Goal: Task Accomplishment & Management: Complete application form

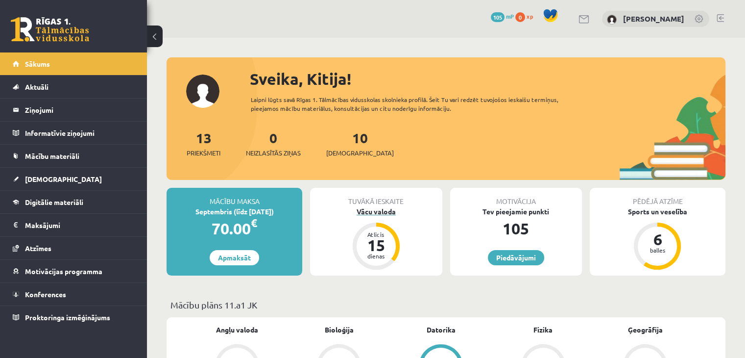
click at [382, 212] on div "Vācu valoda" at bounding box center [376, 211] width 132 height 10
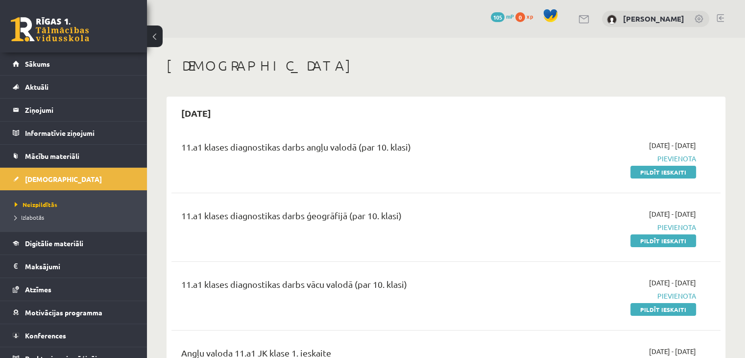
drag, startPoint x: 672, startPoint y: 168, endPoint x: 416, endPoint y: 53, distance: 280.7
click at [672, 168] on link "Pildīt ieskaiti" at bounding box center [664, 172] width 66 height 13
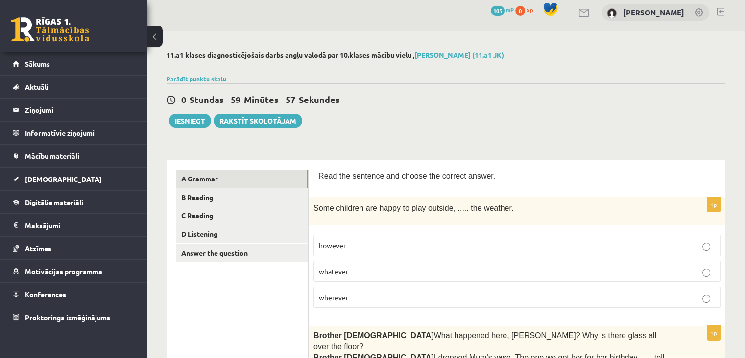
scroll to position [98, 0]
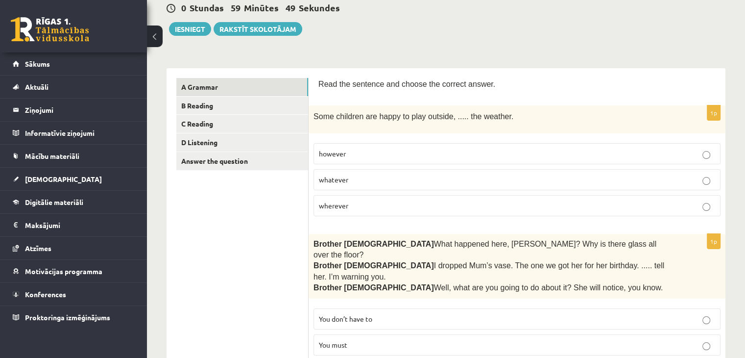
click at [376, 149] on p "however" at bounding box center [517, 153] width 396 height 10
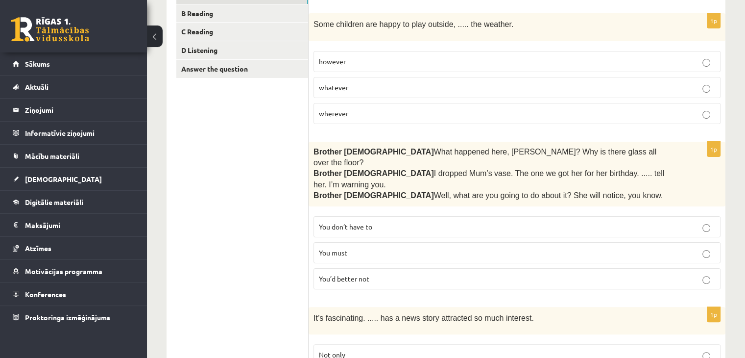
scroll to position [196, 0]
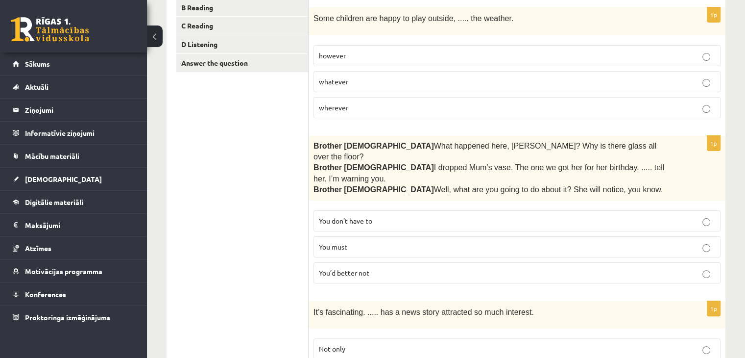
click at [369, 268] on span "You’d better not" at bounding box center [344, 272] width 50 height 9
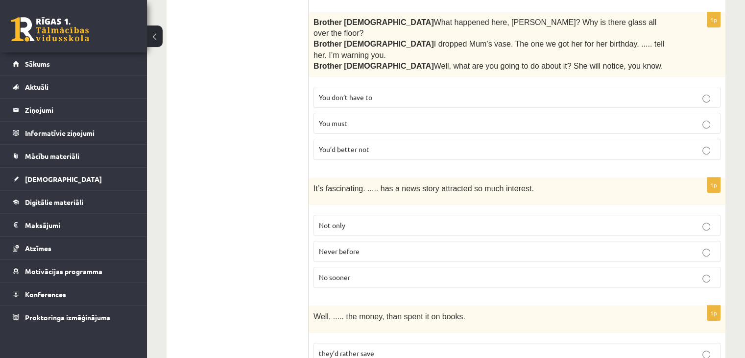
scroll to position [343, 0]
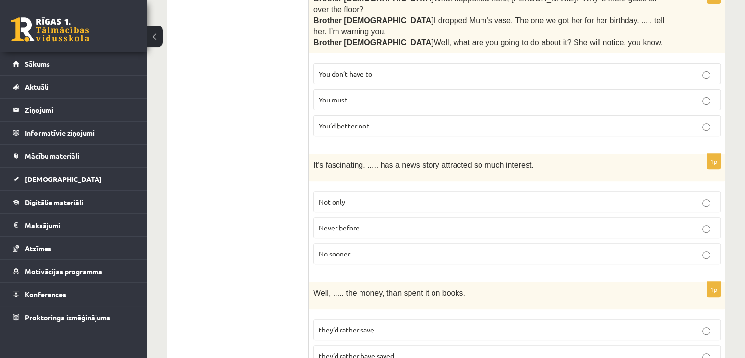
click at [383, 222] on p "Never before" at bounding box center [517, 227] width 396 height 10
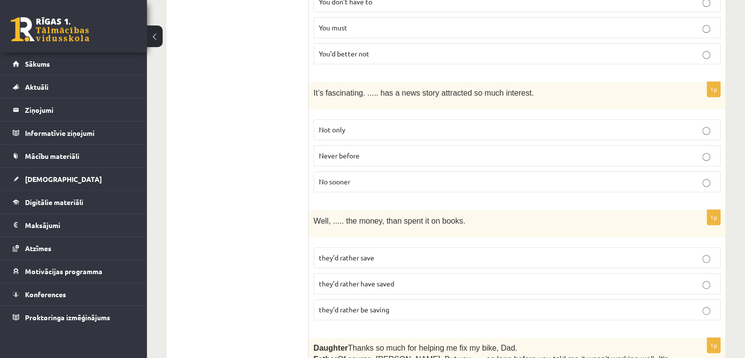
scroll to position [490, 0]
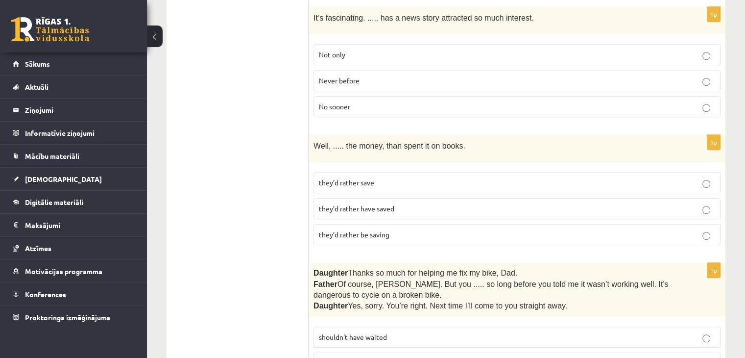
click at [405, 177] on p "they’d rather save" at bounding box center [517, 182] width 396 height 10
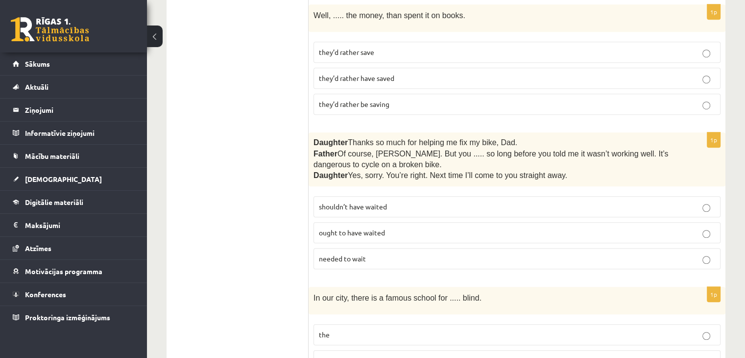
scroll to position [637, 0]
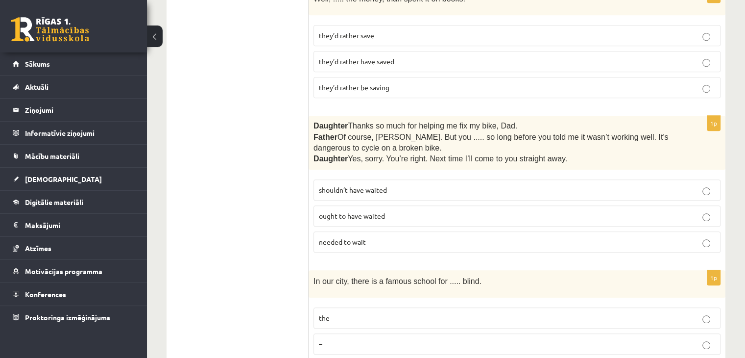
click at [379, 185] on span "shouldn’t have waited" at bounding box center [353, 189] width 68 height 9
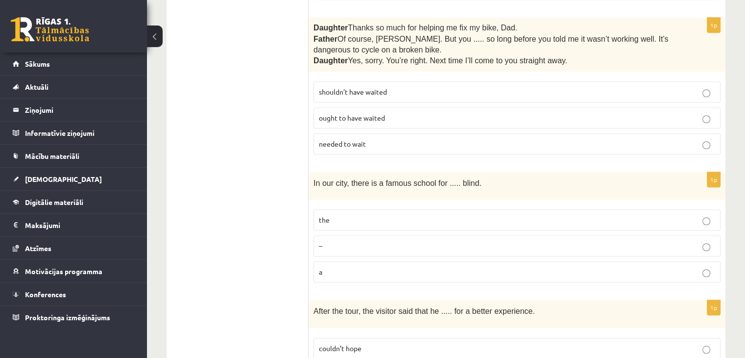
scroll to position [784, 0]
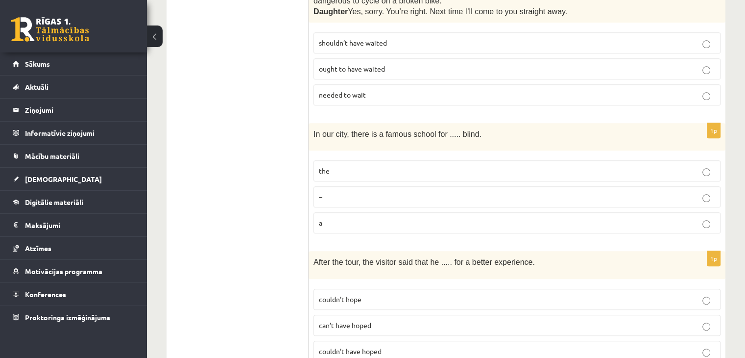
click at [372, 160] on label "the" at bounding box center [517, 170] width 407 height 21
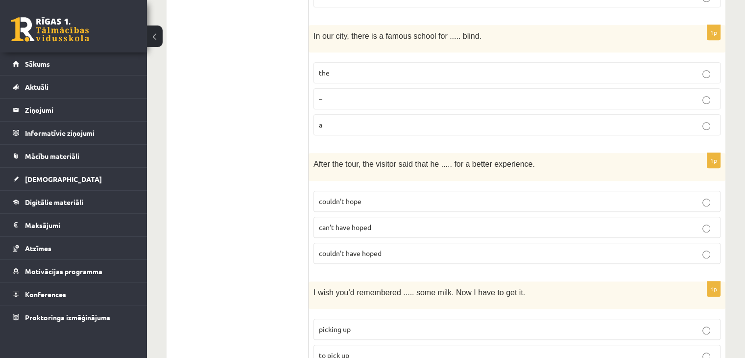
click at [381, 248] on span "couldn’t have hoped" at bounding box center [350, 252] width 63 height 9
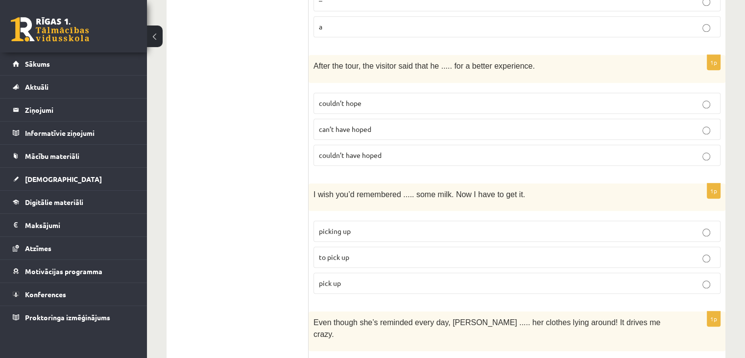
click at [369, 226] on p "picking up" at bounding box center [517, 231] width 396 height 10
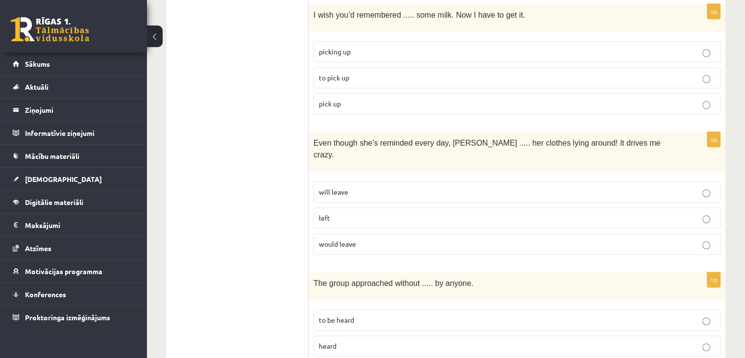
scroll to position [1176, 0]
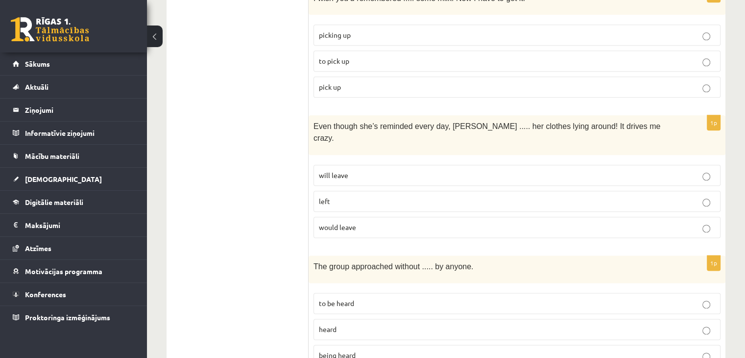
click at [382, 170] on p "will leave" at bounding box center [517, 175] width 396 height 10
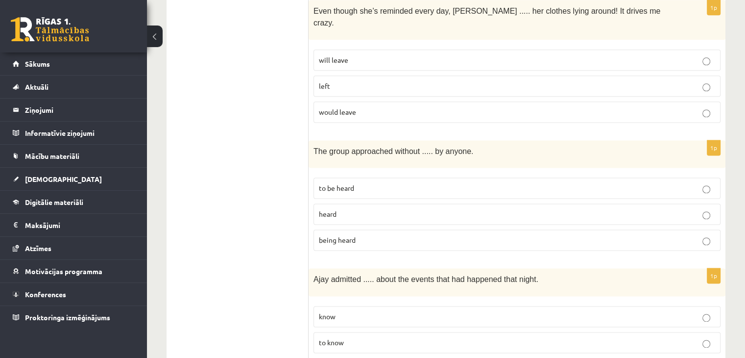
scroll to position [1323, 0]
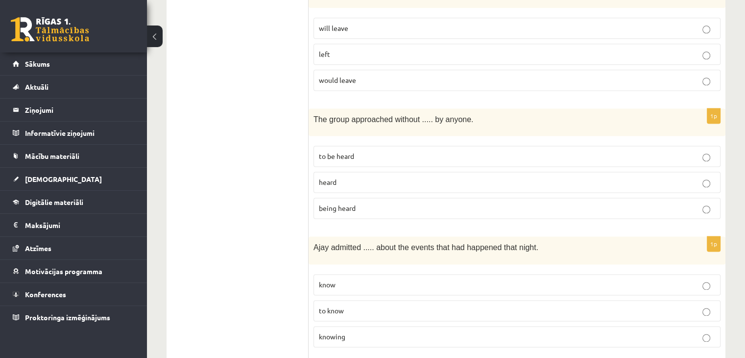
click at [358, 203] on p "being heard" at bounding box center [517, 208] width 396 height 10
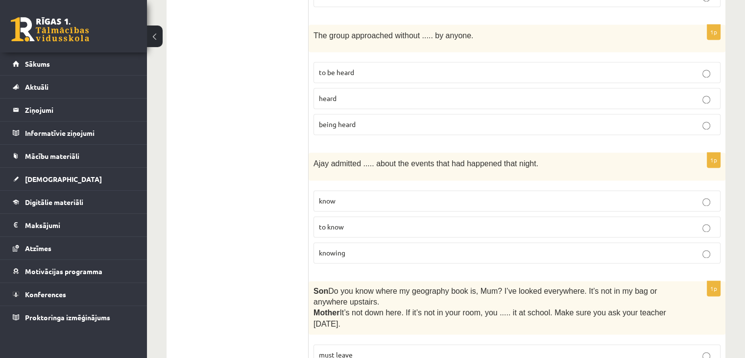
scroll to position [1421, 0]
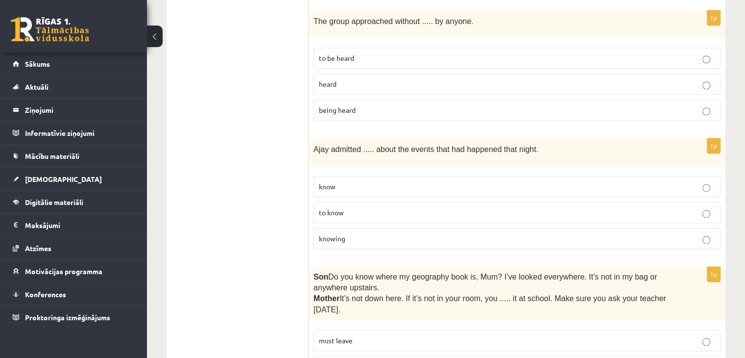
click at [345, 233] on p "knowing" at bounding box center [517, 238] width 396 height 10
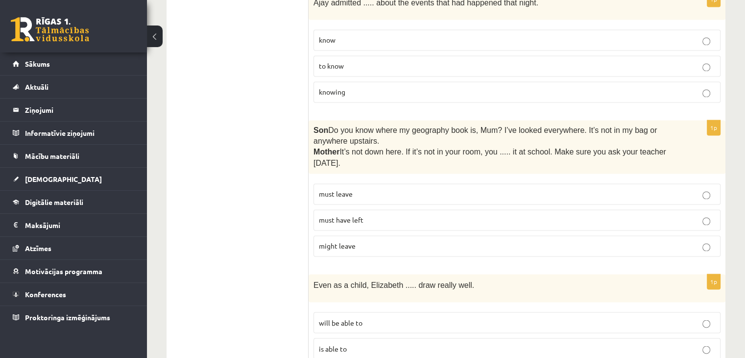
scroll to position [1568, 0]
click at [380, 214] on p "must have left" at bounding box center [517, 219] width 396 height 10
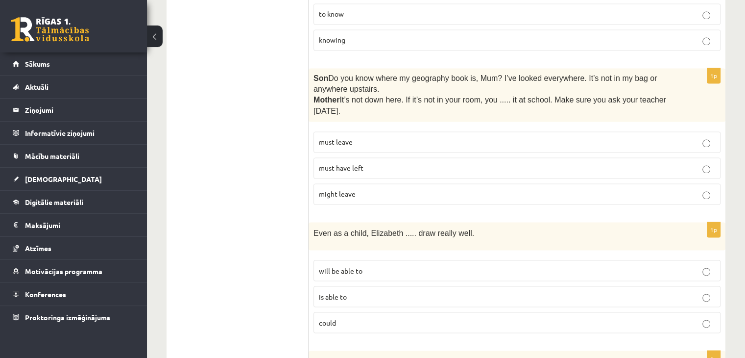
scroll to position [1715, 0]
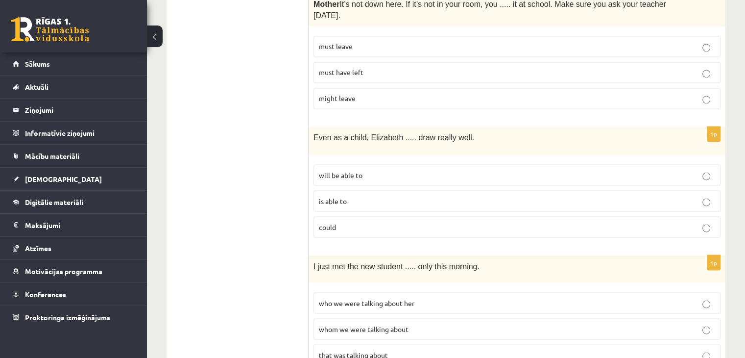
click at [369, 221] on p "could" at bounding box center [517, 226] width 396 height 10
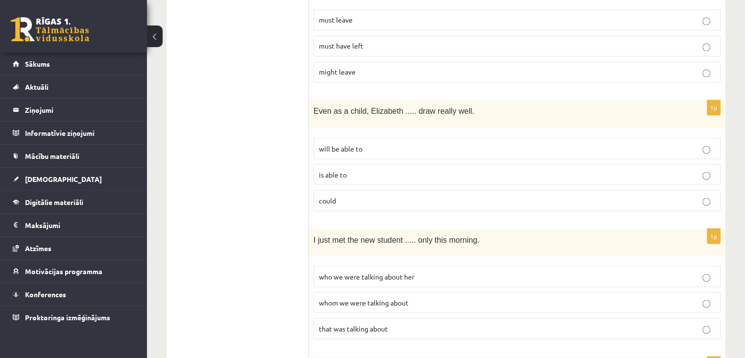
scroll to position [1764, 0]
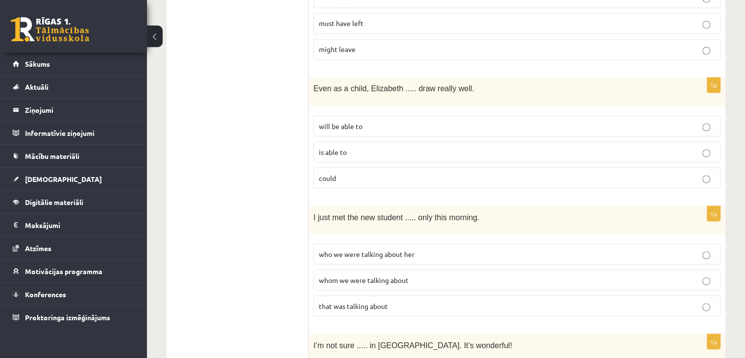
click at [412, 274] on p "whom we were talking about" at bounding box center [517, 279] width 396 height 10
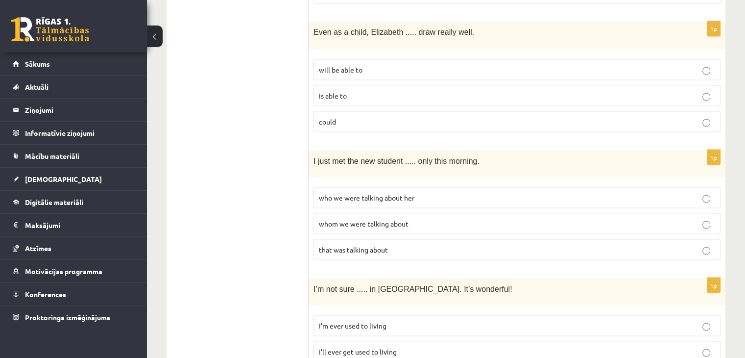
scroll to position [1911, 0]
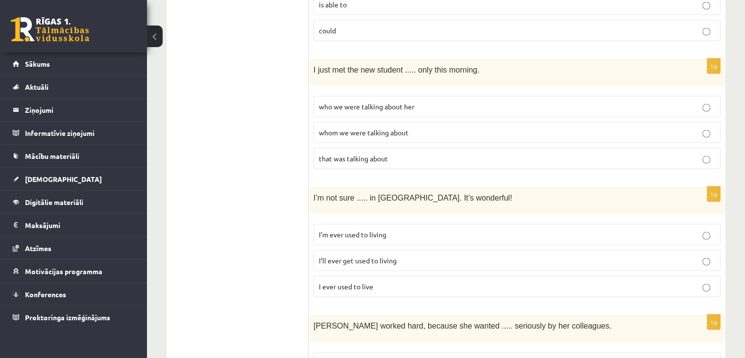
click at [402, 255] on p "I’ll ever get used to living" at bounding box center [517, 260] width 396 height 10
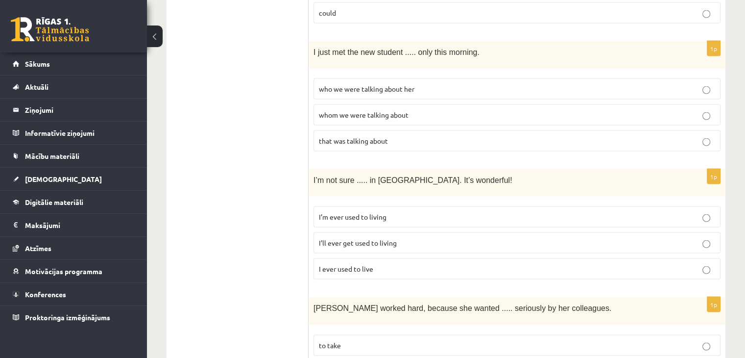
scroll to position [1978, 0]
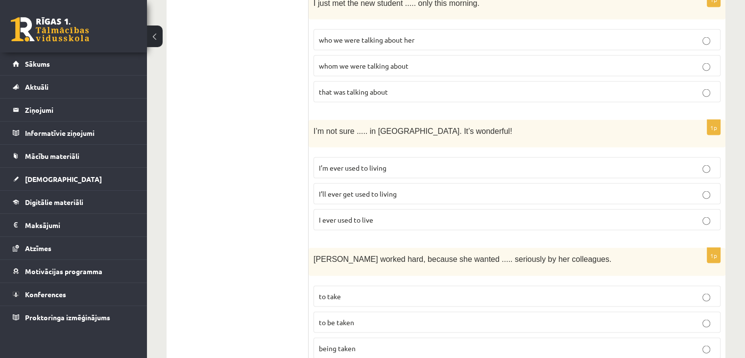
click at [378, 317] on p "to be taken" at bounding box center [517, 322] width 396 height 10
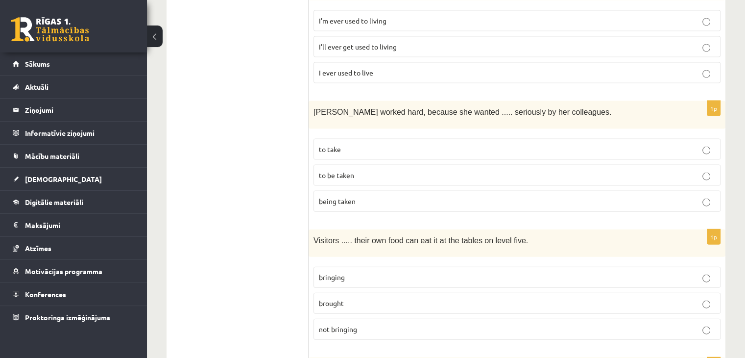
scroll to position [2223, 0]
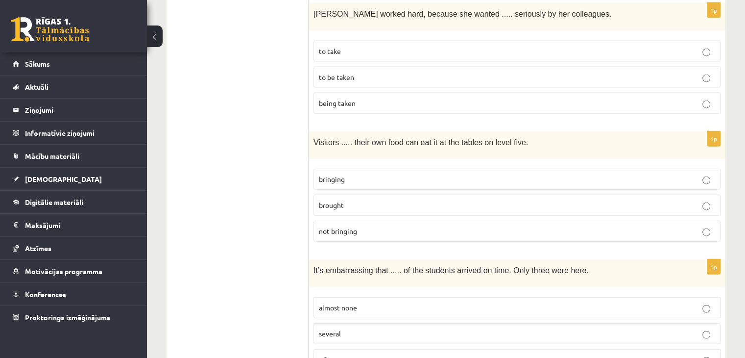
click at [379, 302] on p "almost none" at bounding box center [517, 307] width 396 height 10
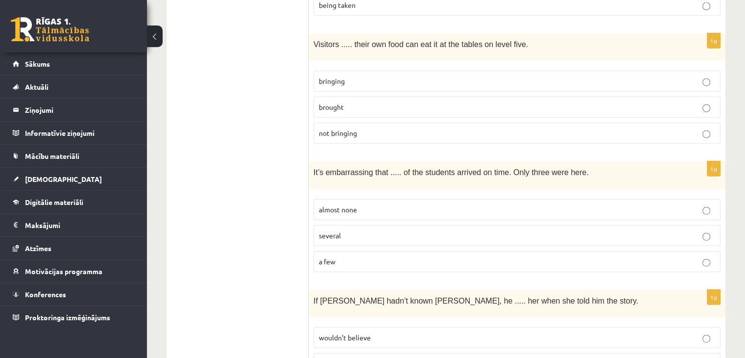
scroll to position [2370, 0]
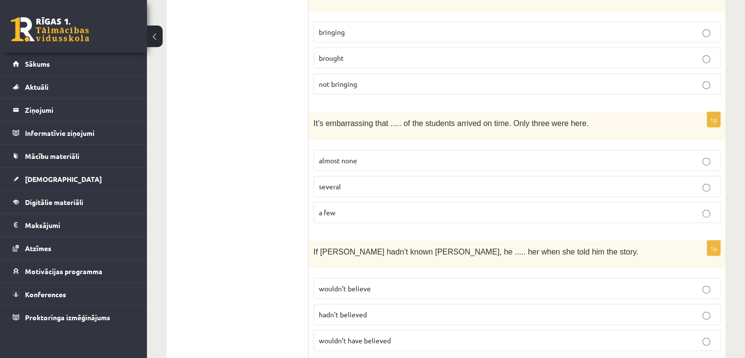
click at [379, 336] on span "wouldn’t have believed" at bounding box center [355, 340] width 72 height 9
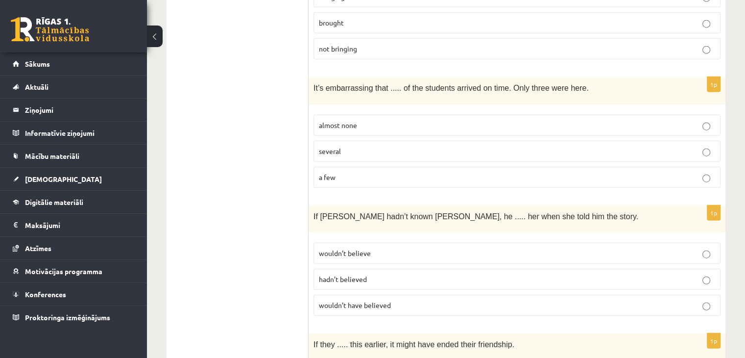
scroll to position [2468, 0]
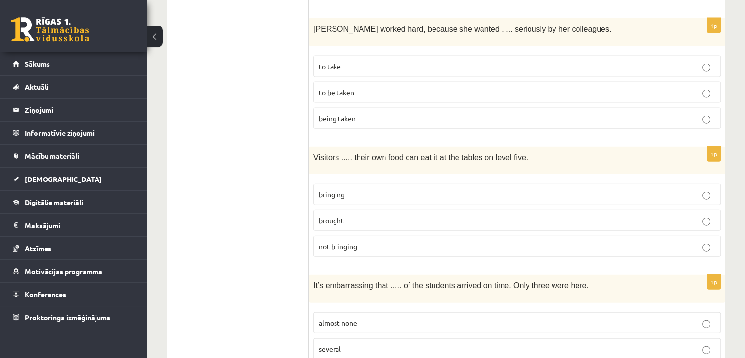
scroll to position [2174, 0]
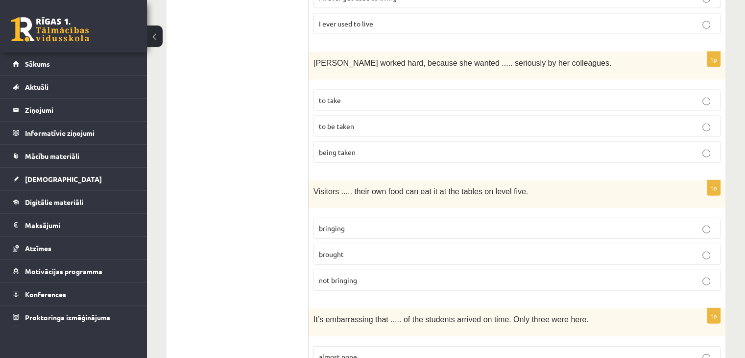
click at [355, 223] on p "bringing" at bounding box center [517, 228] width 396 height 10
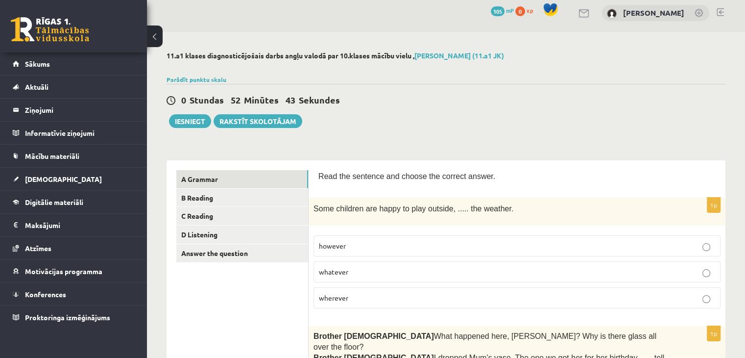
scroll to position [0, 0]
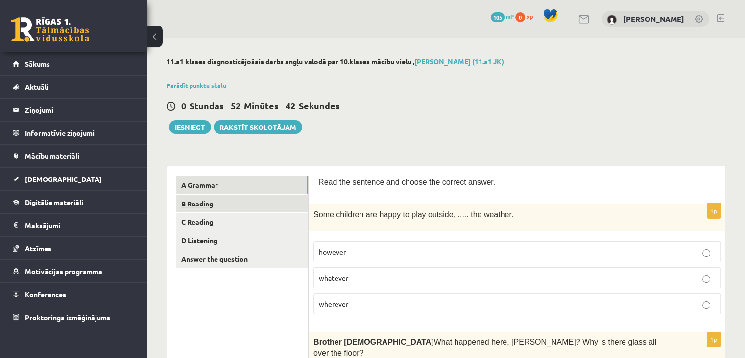
click at [294, 197] on link "B Reading" at bounding box center [242, 204] width 132 height 18
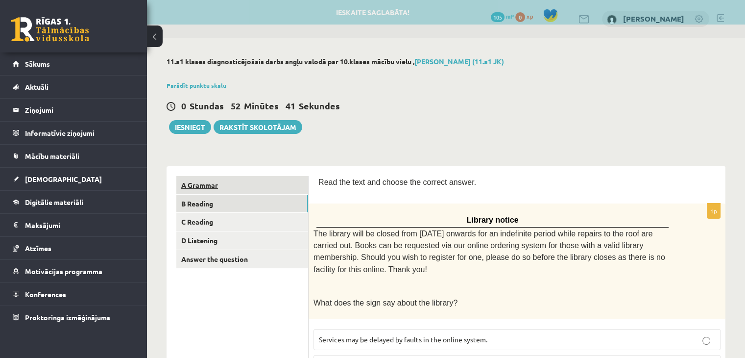
click at [290, 180] on link "A Grammar" at bounding box center [242, 185] width 132 height 18
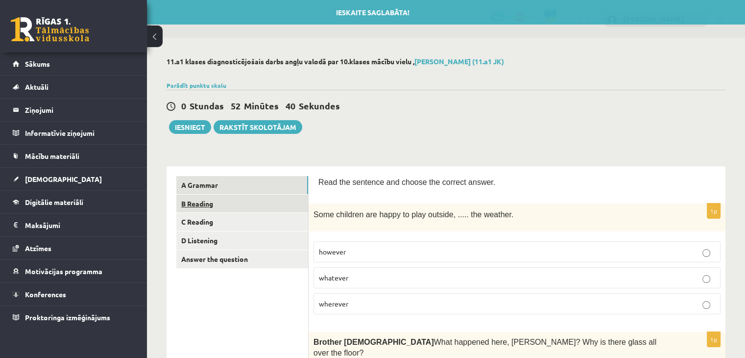
click at [285, 203] on link "B Reading" at bounding box center [242, 204] width 132 height 18
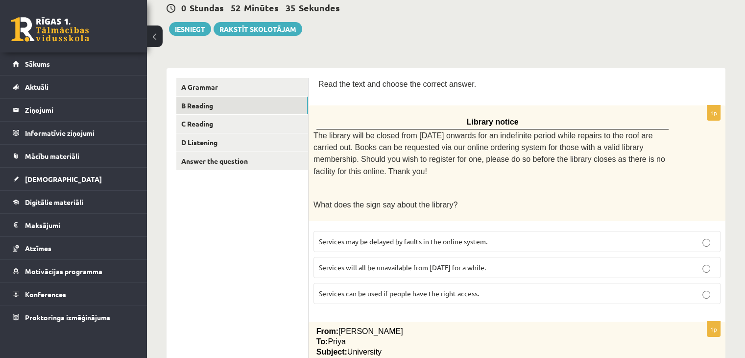
scroll to position [147, 0]
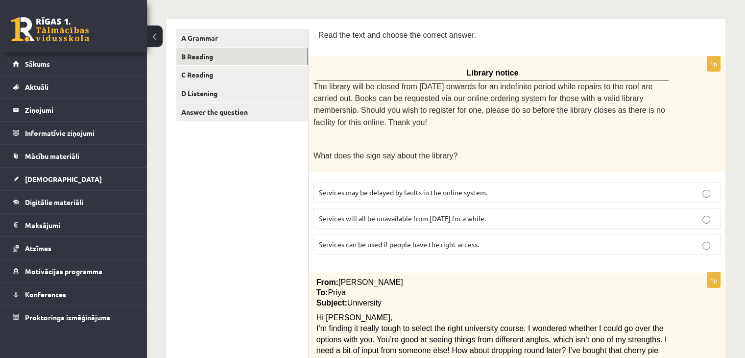
click at [506, 239] on p "Services can be used if people have the right access." at bounding box center [517, 244] width 396 height 10
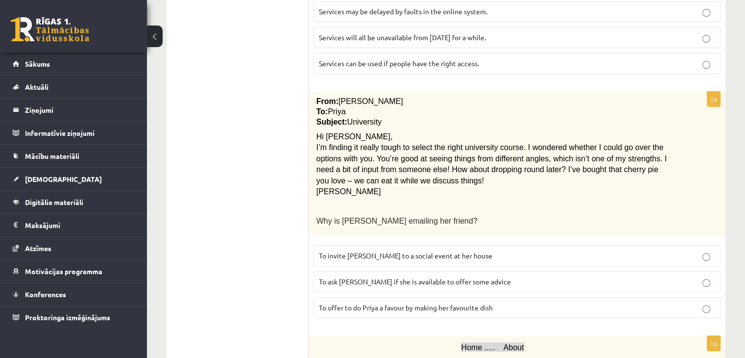
scroll to position [343, 0]
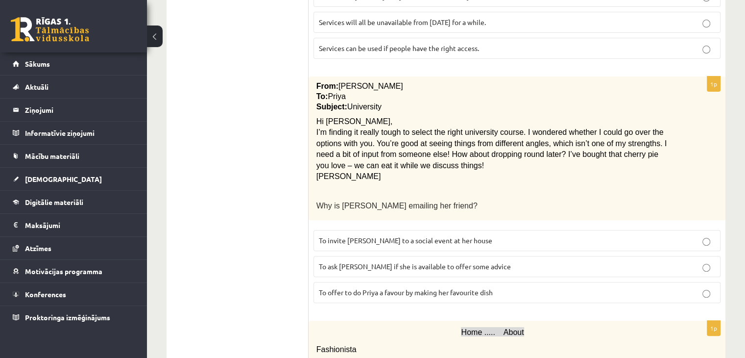
click at [416, 262] on span "To ask Priya if she is available to offer some advice" at bounding box center [415, 266] width 192 height 9
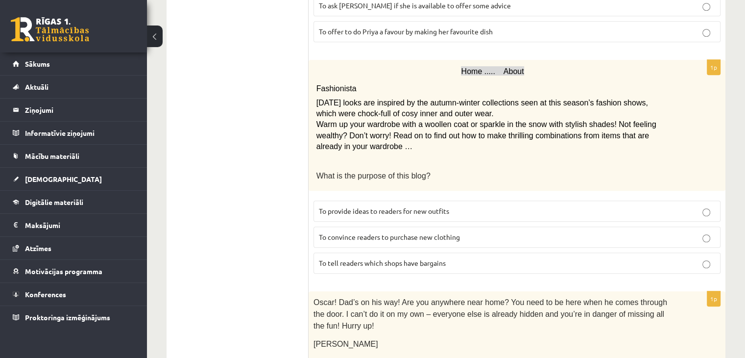
scroll to position [588, 0]
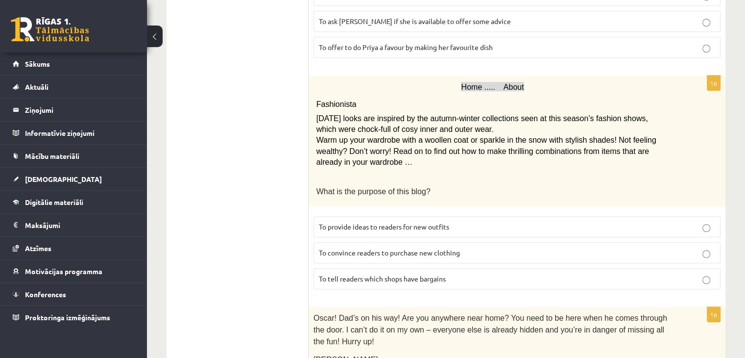
click at [449, 222] on span "To provide ideas to readers for new outfits" at bounding box center [384, 226] width 130 height 9
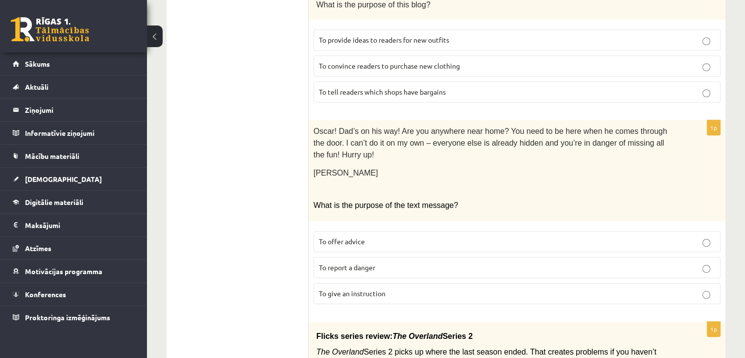
scroll to position [833, 0]
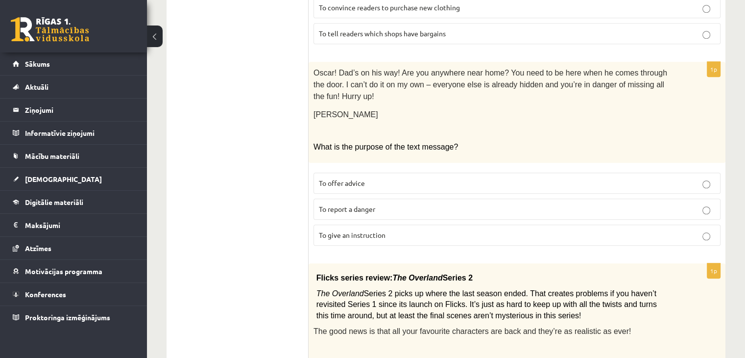
click at [390, 204] on p "To report a danger" at bounding box center [517, 209] width 396 height 10
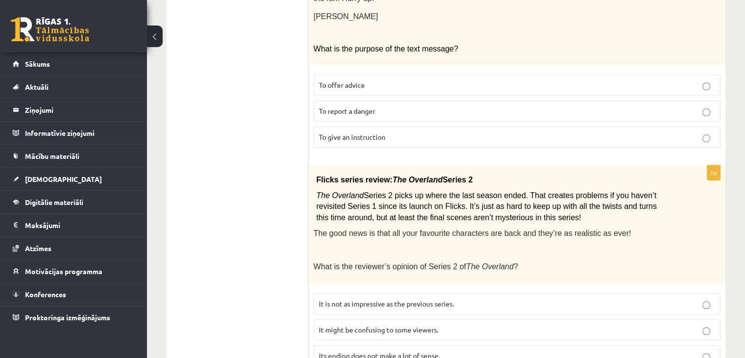
scroll to position [980, 0]
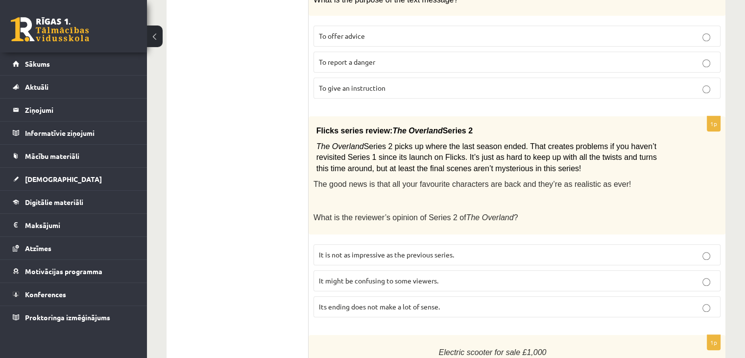
click at [531, 244] on label "It is not as impressive as the previous series." at bounding box center [517, 254] width 407 height 21
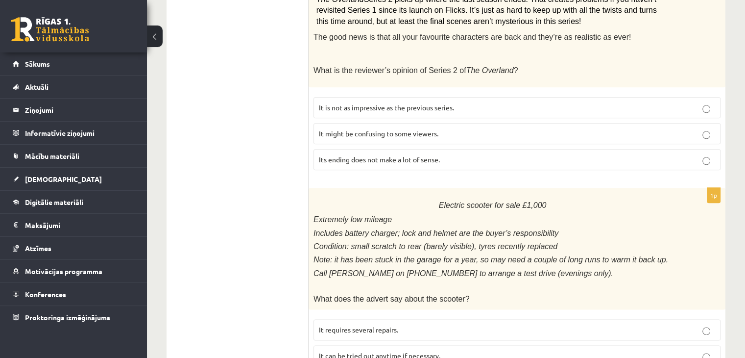
scroll to position [1153, 0]
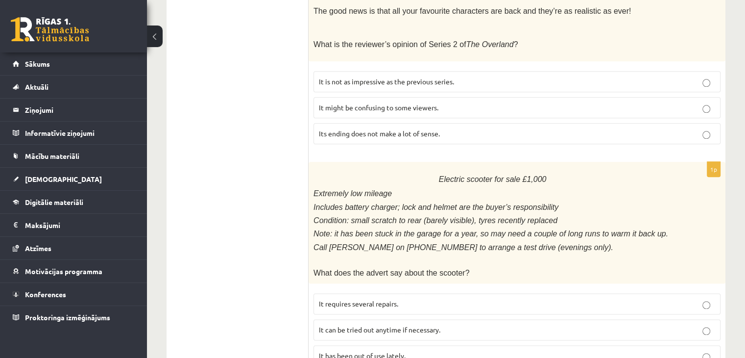
click at [401, 351] on span "It has been out of use lately." at bounding box center [362, 355] width 87 height 9
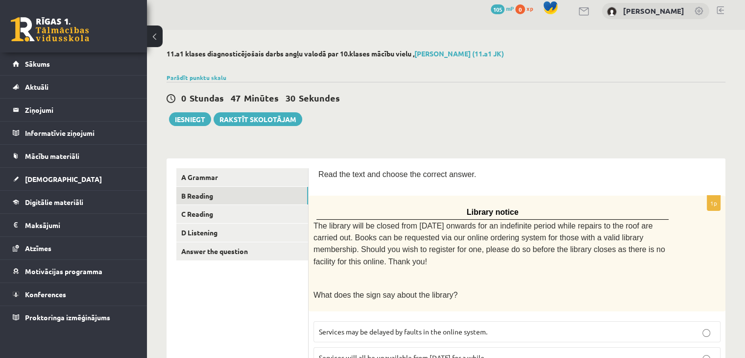
scroll to position [0, 0]
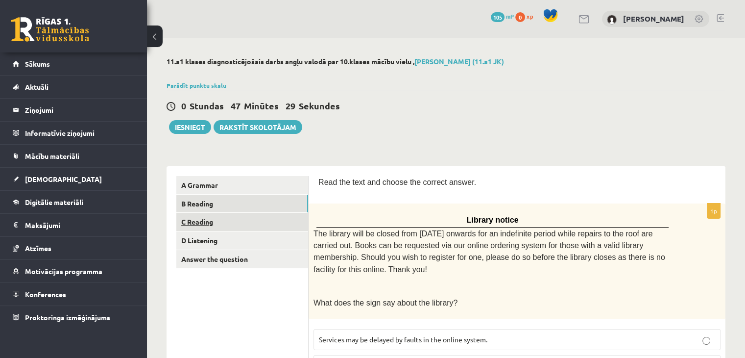
click at [197, 220] on link "C Reading" at bounding box center [242, 222] width 132 height 18
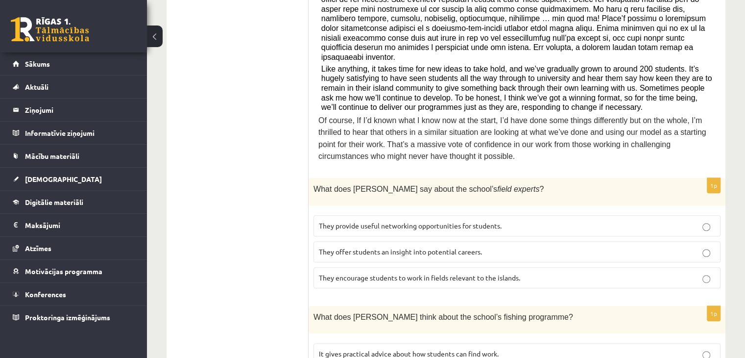
scroll to position [441, 0]
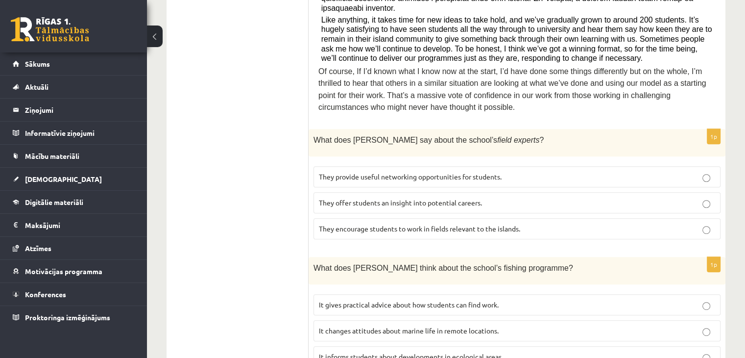
click at [478, 198] on span "They offer students an insight into potential careers." at bounding box center [400, 202] width 163 height 9
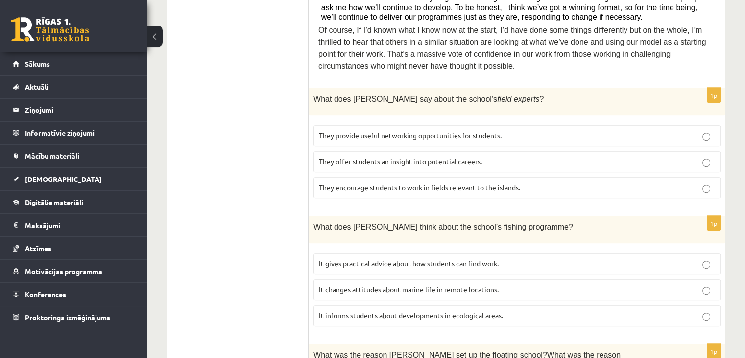
scroll to position [539, 0]
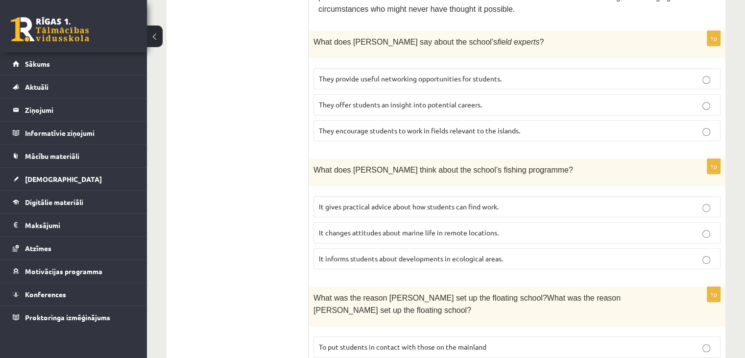
click at [446, 201] on p "It gives practical advice about how students can find work." at bounding box center [517, 206] width 396 height 10
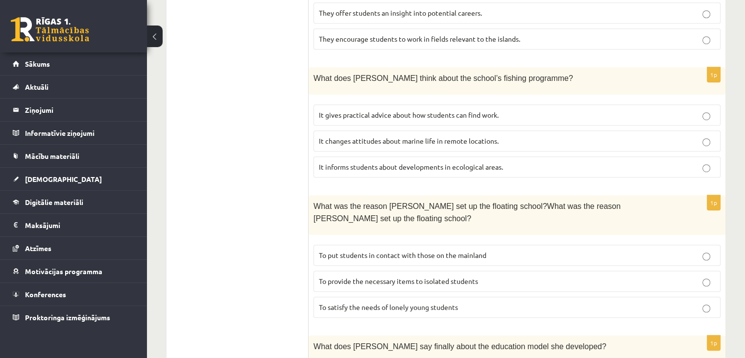
scroll to position [637, 0]
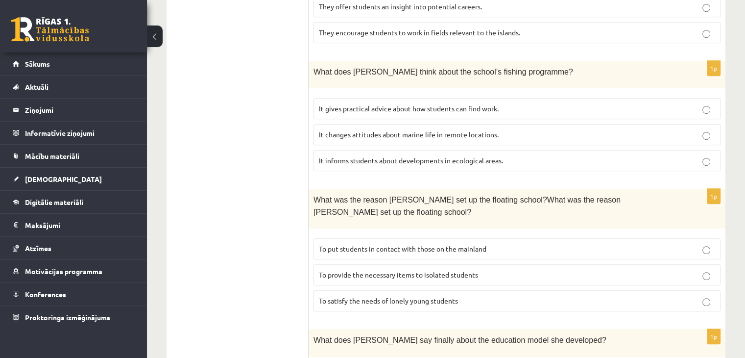
click at [491, 269] on p "To provide the necessary items to isolated students" at bounding box center [517, 274] width 396 height 10
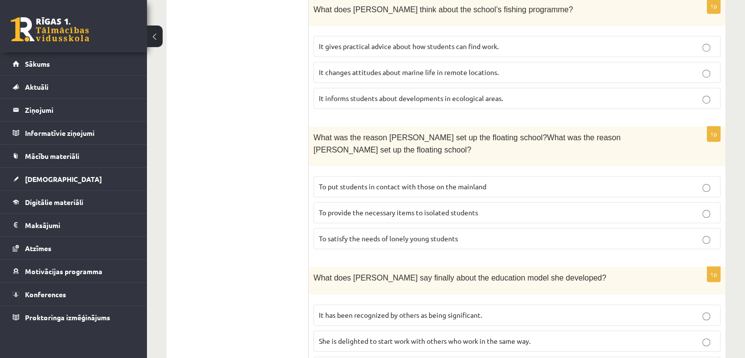
scroll to position [784, 0]
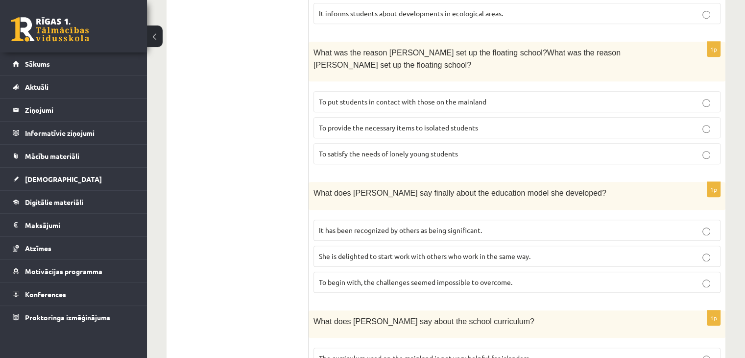
click at [499, 225] on p "It has been recognized by others as being significant." at bounding box center [517, 230] width 396 height 10
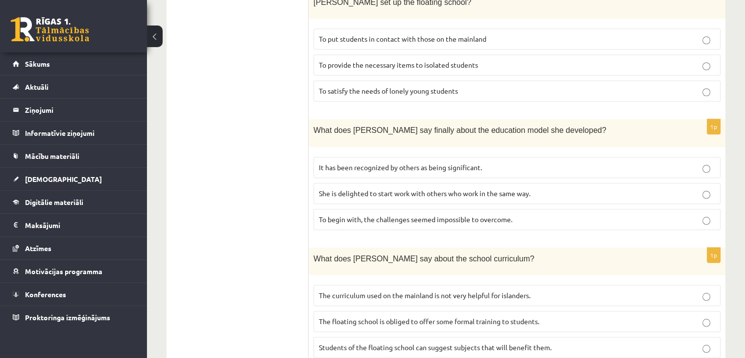
scroll to position [882, 0]
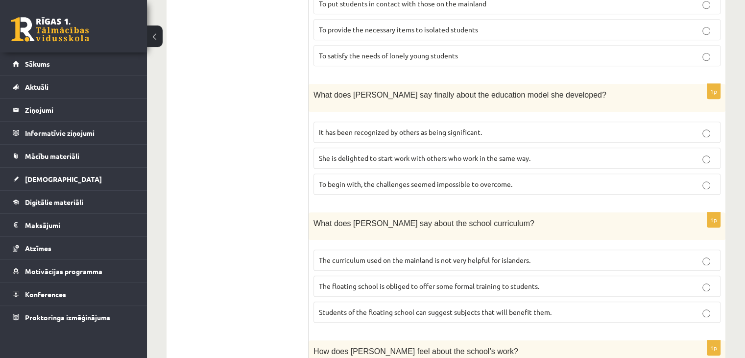
click at [539, 307] on p "Students of the floating school can suggest subjects that will benefit them." at bounding box center [517, 312] width 396 height 10
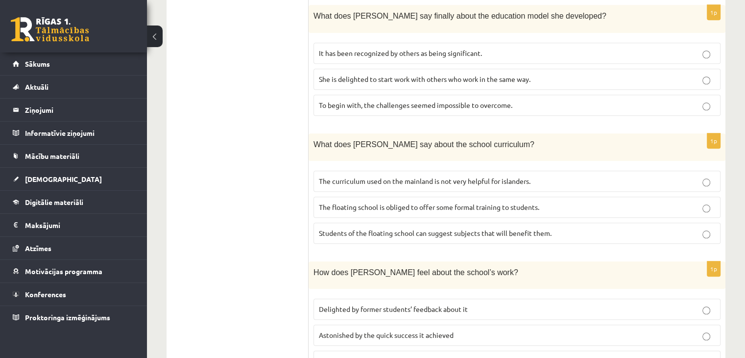
scroll to position [975, 0]
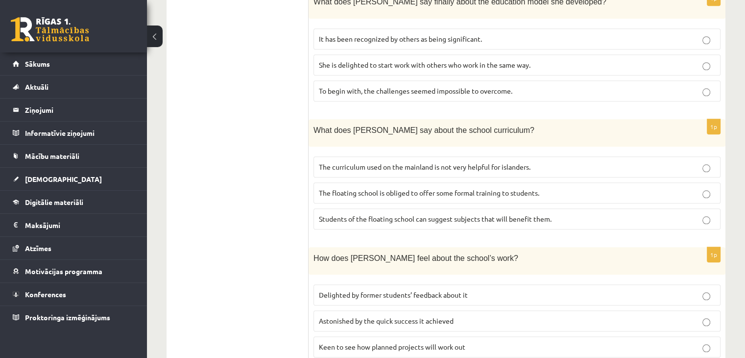
click at [438, 316] on span "Astonished by the quick success it achieved" at bounding box center [386, 320] width 135 height 9
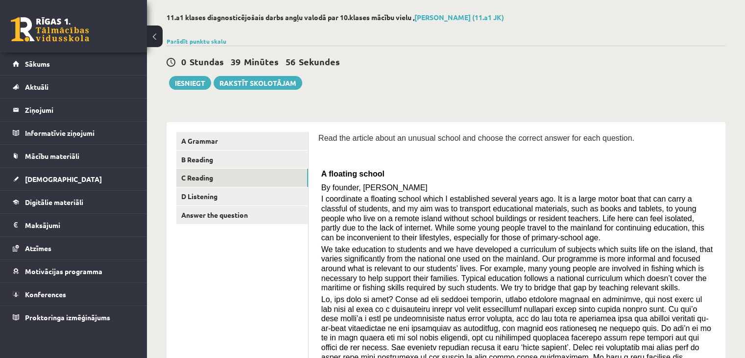
scroll to position [0, 0]
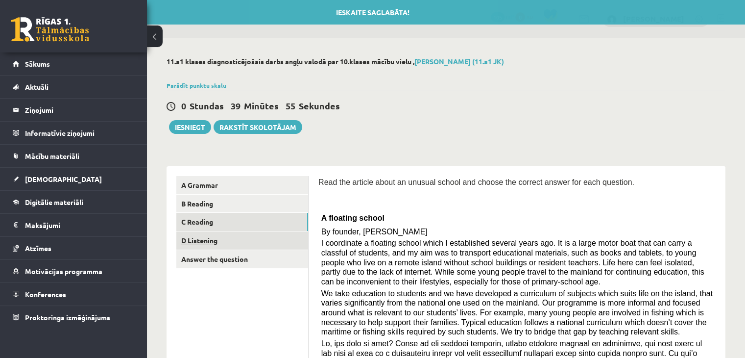
click at [246, 238] on link "D Listening" at bounding box center [242, 240] width 132 height 18
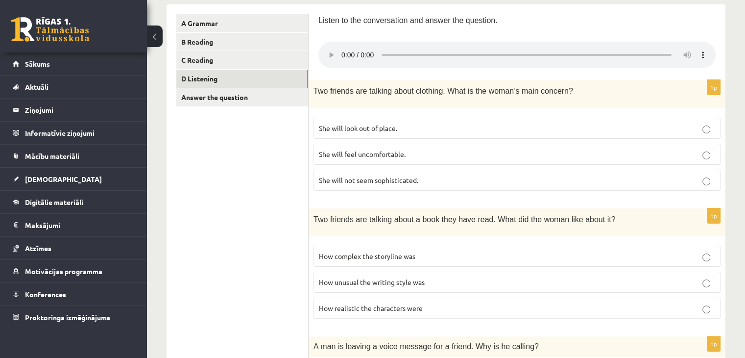
scroll to position [147, 0]
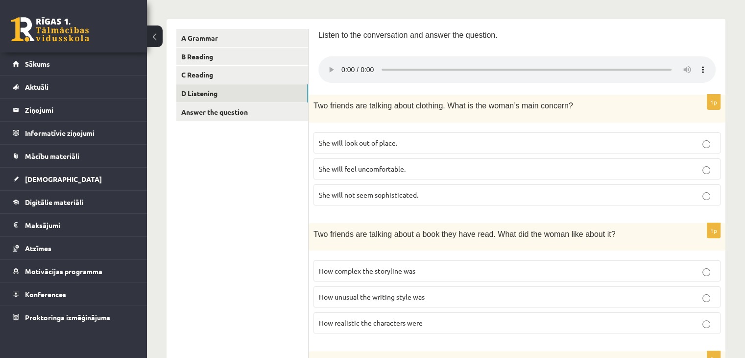
click at [408, 138] on p "She will look out of place." at bounding box center [517, 143] width 396 height 10
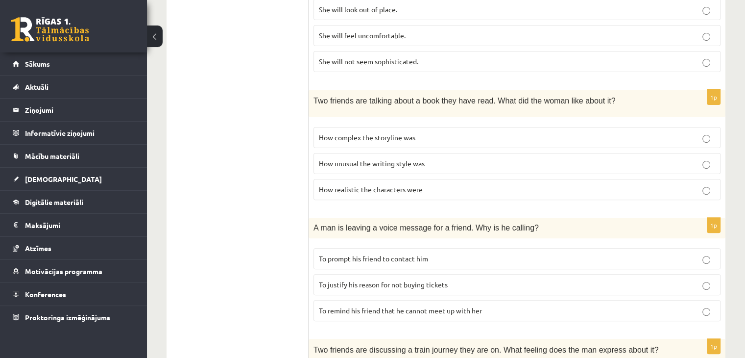
scroll to position [294, 0]
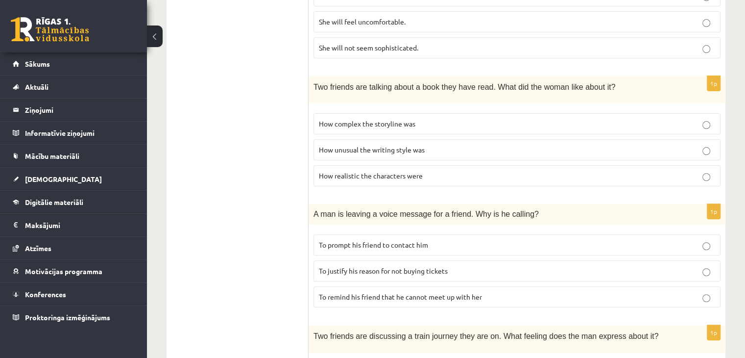
click at [496, 261] on label "To justify his reason for not buying tickets" at bounding box center [517, 270] width 407 height 21
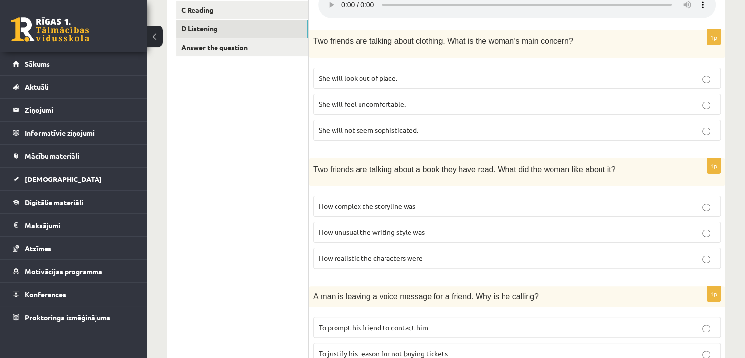
scroll to position [196, 0]
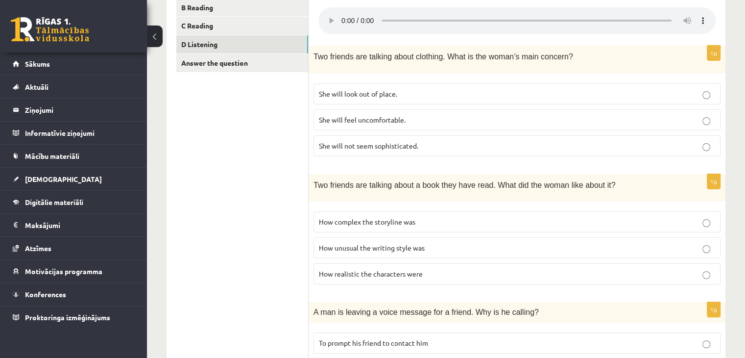
click at [455, 243] on p "How unusual the writing style was" at bounding box center [517, 248] width 396 height 10
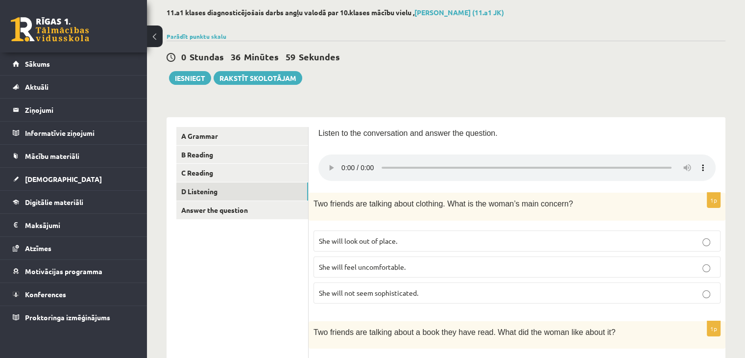
scroll to position [98, 0]
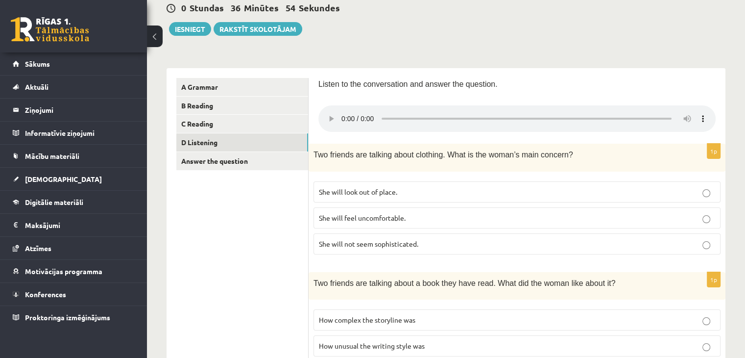
click at [416, 187] on p "She will look out of place." at bounding box center [517, 192] width 396 height 10
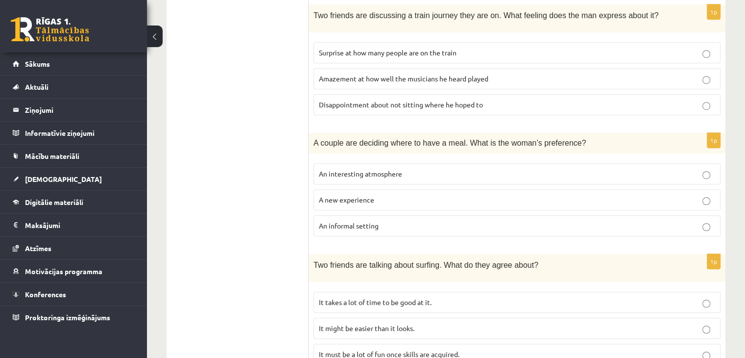
scroll to position [637, 0]
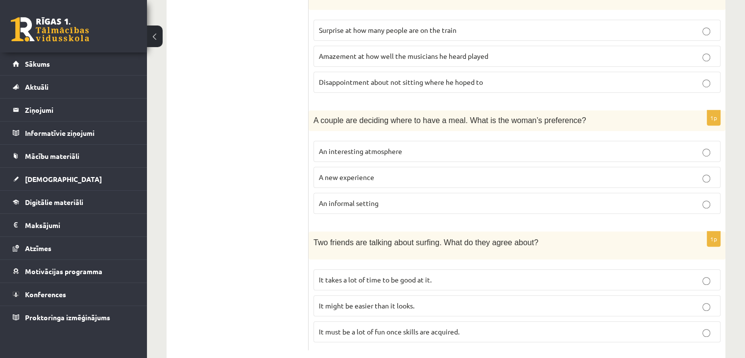
click at [430, 269] on label "It takes a lot of time to be good at it." at bounding box center [517, 279] width 407 height 21
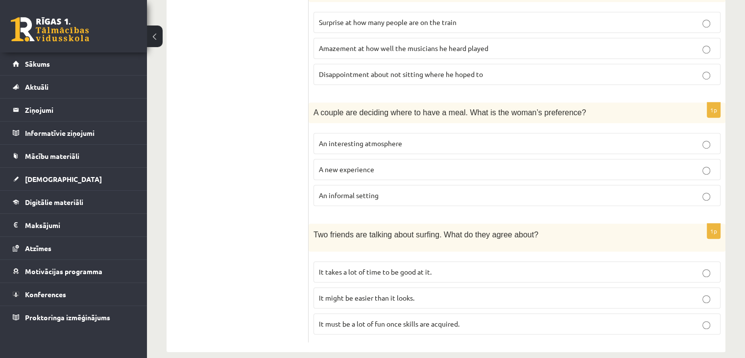
scroll to position [651, 0]
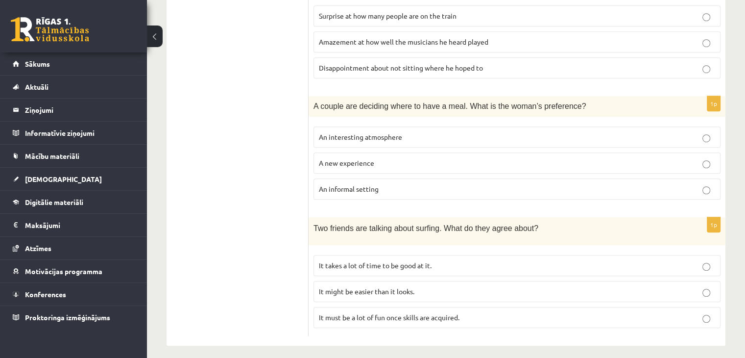
click at [392, 184] on p "An informal setting" at bounding box center [517, 189] width 396 height 10
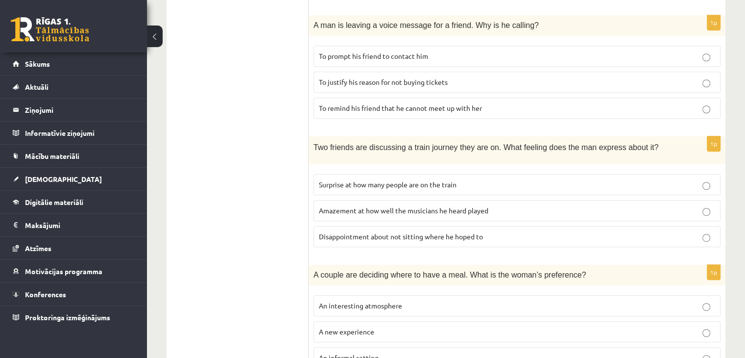
scroll to position [504, 0]
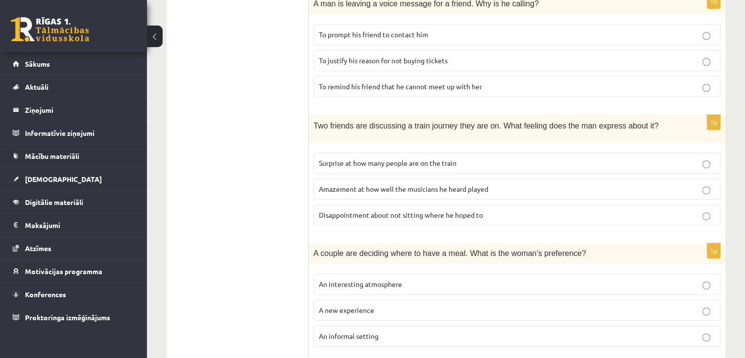
click at [443, 214] on label "Disappointment about not sitting where he hoped to" at bounding box center [517, 214] width 407 height 21
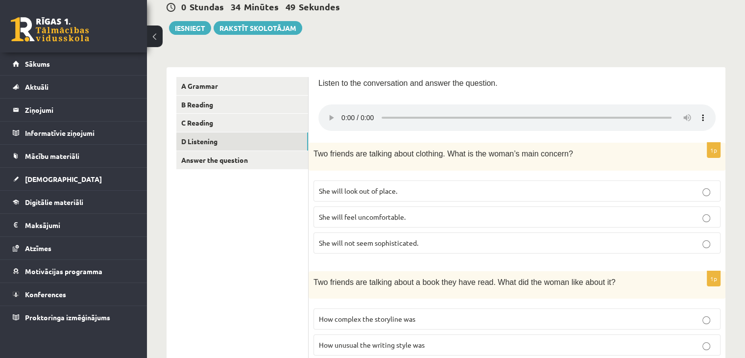
scroll to position [0, 0]
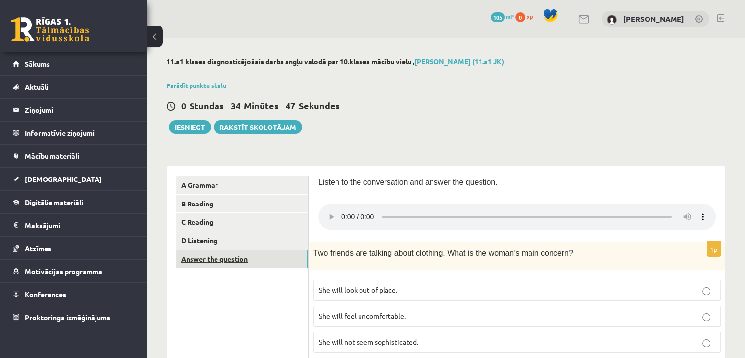
click at [246, 259] on link "Answer the question" at bounding box center [242, 259] width 132 height 18
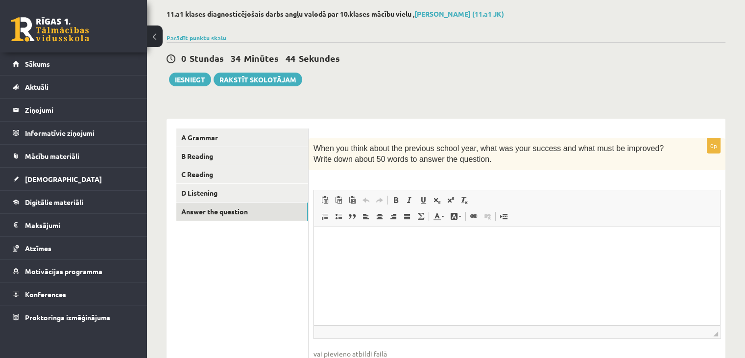
scroll to position [65, 0]
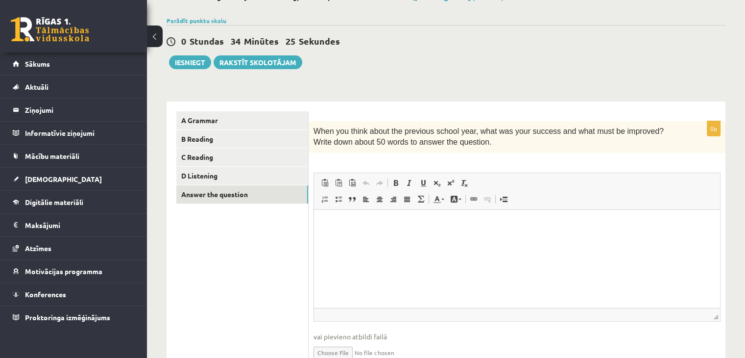
drag, startPoint x: 847, startPoint y: 405, endPoint x: 481, endPoint y: 218, distance: 411.5
click at [453, 238] on html at bounding box center [517, 224] width 406 height 30
click at [343, 224] on p "**********" at bounding box center [517, 224] width 387 height 10
click at [471, 226] on p "**********" at bounding box center [517, 224] width 387 height 10
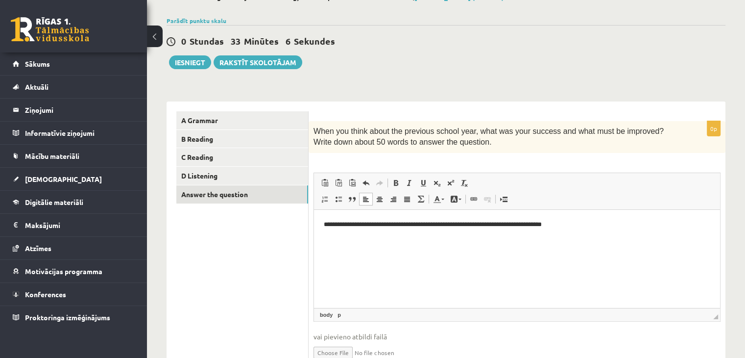
click at [520, 224] on p "**********" at bounding box center [517, 224] width 387 height 10
click at [588, 222] on p "**********" at bounding box center [517, 224] width 387 height 10
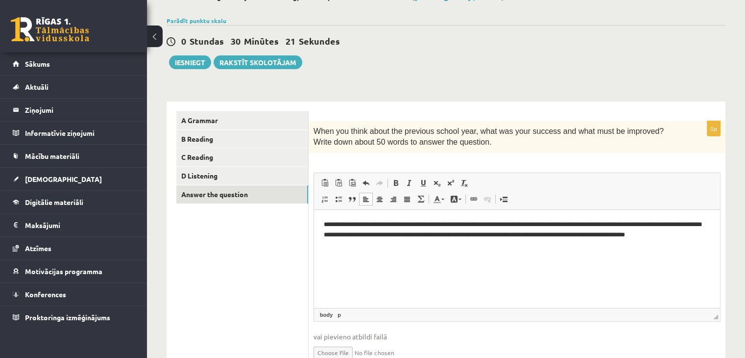
drag, startPoint x: 367, startPoint y: 234, endPoint x: 378, endPoint y: 232, distance: 11.4
click at [367, 234] on p "**********" at bounding box center [517, 234] width 387 height 30
click at [370, 244] on p "**********" at bounding box center [517, 234] width 387 height 30
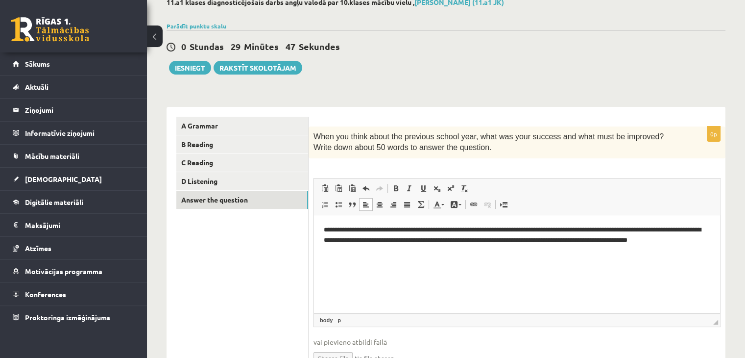
scroll to position [113, 0]
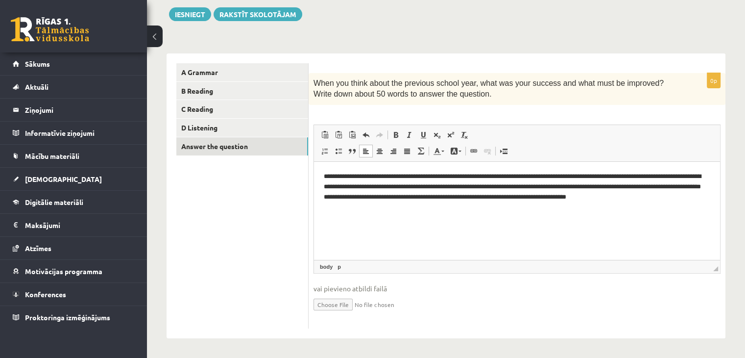
click at [578, 198] on p "**********" at bounding box center [517, 186] width 387 height 30
click at [677, 196] on p "**********" at bounding box center [517, 191] width 387 height 41
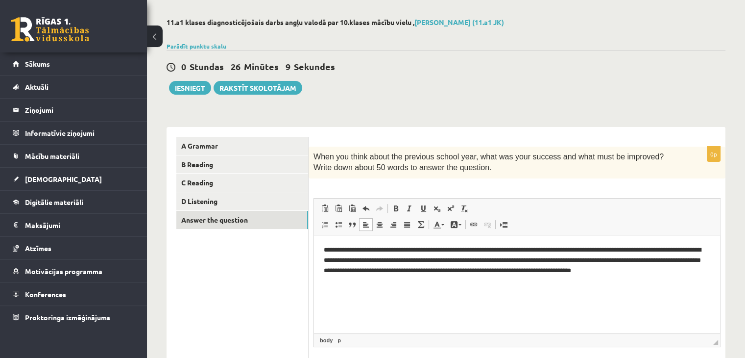
scroll to position [49, 0]
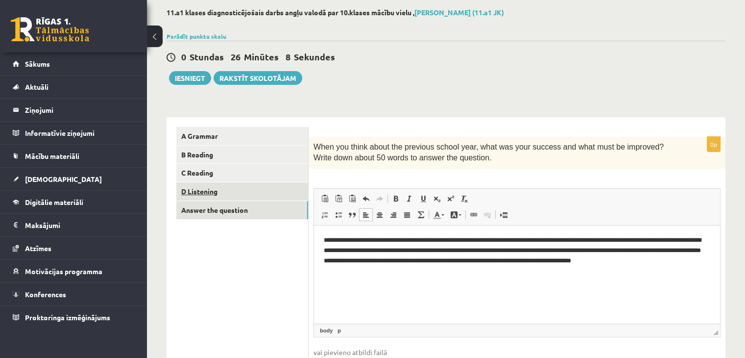
click at [271, 188] on link "D Listening" at bounding box center [242, 191] width 132 height 18
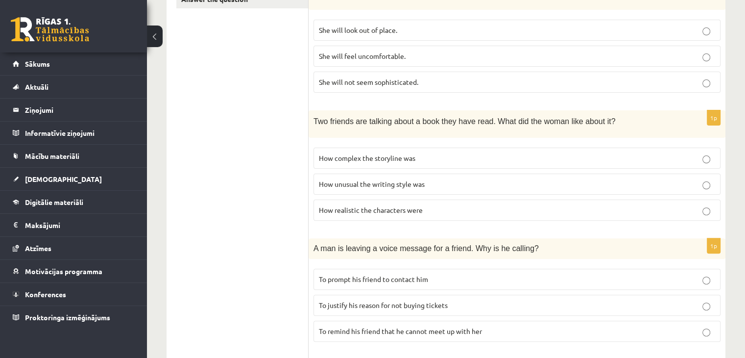
scroll to position [0, 0]
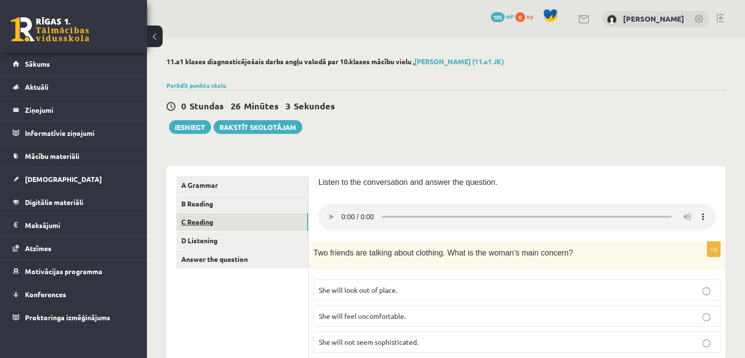
click at [241, 217] on link "C Reading" at bounding box center [242, 222] width 132 height 18
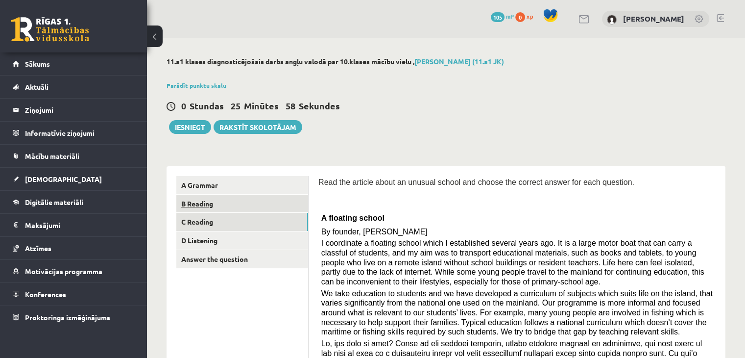
click at [218, 204] on link "B Reading" at bounding box center [242, 204] width 132 height 18
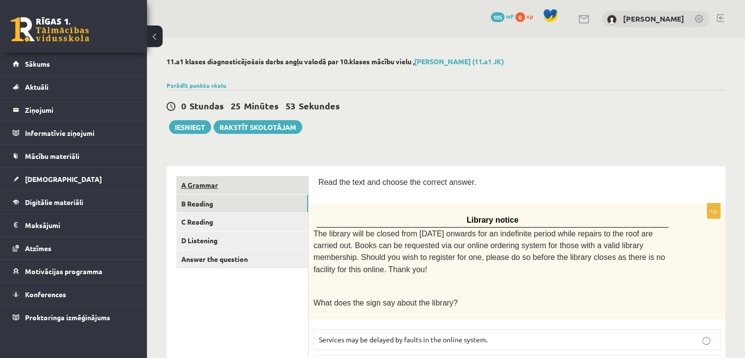
click at [262, 178] on link "A Grammar" at bounding box center [242, 185] width 132 height 18
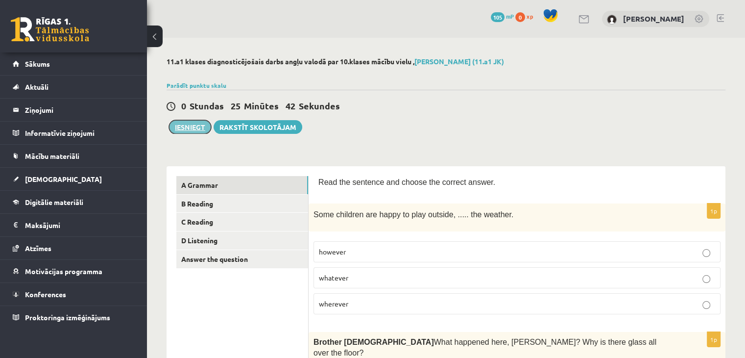
click at [191, 126] on button "Iesniegt" at bounding box center [190, 127] width 42 height 14
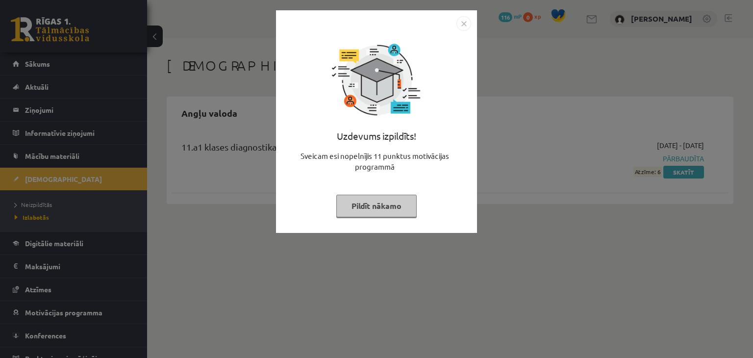
click at [394, 201] on button "Pildīt nākamo" at bounding box center [376, 206] width 80 height 23
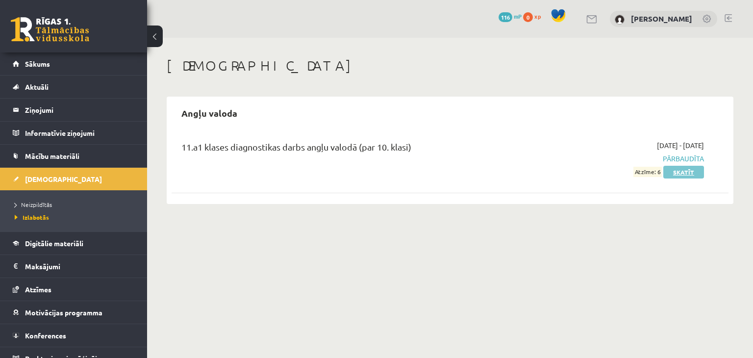
click at [686, 173] on link "Skatīt" at bounding box center [683, 172] width 41 height 13
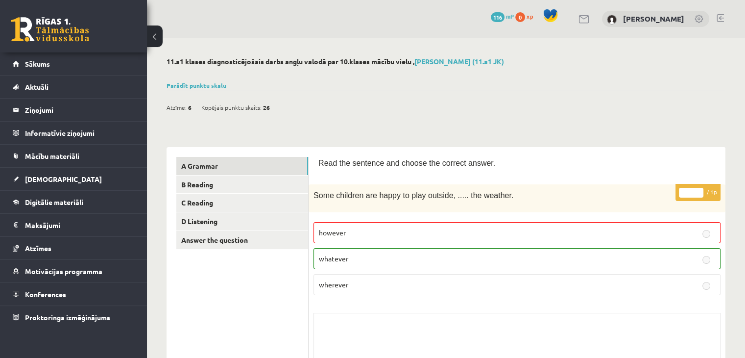
scroll to position [98, 0]
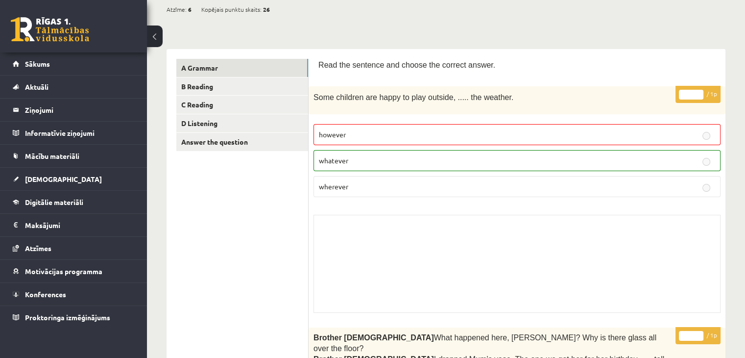
click at [461, 155] on p "whatever" at bounding box center [517, 160] width 396 height 10
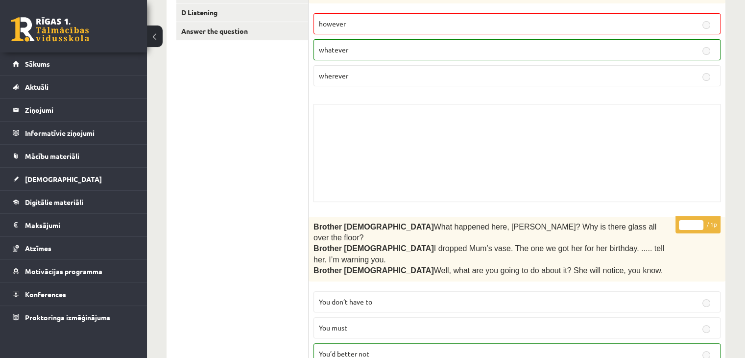
scroll to position [0, 0]
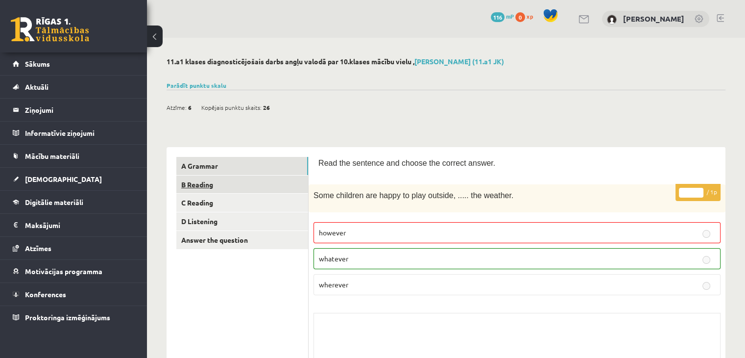
click at [200, 183] on link "B Reading" at bounding box center [242, 184] width 132 height 18
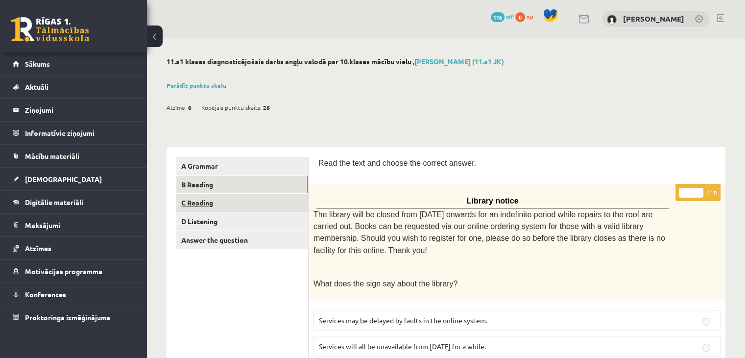
click at [228, 207] on link "C Reading" at bounding box center [242, 203] width 132 height 18
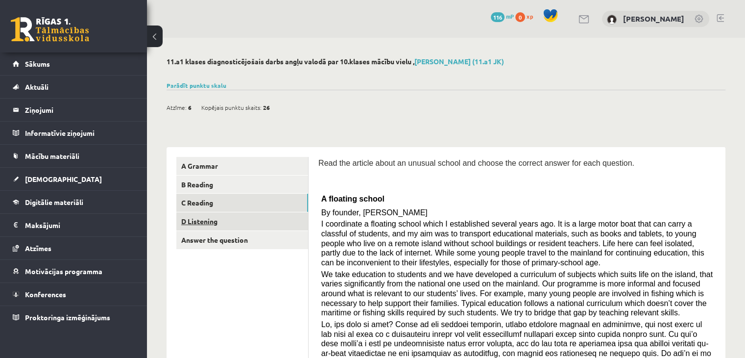
click at [275, 215] on link "D Listening" at bounding box center [242, 221] width 132 height 18
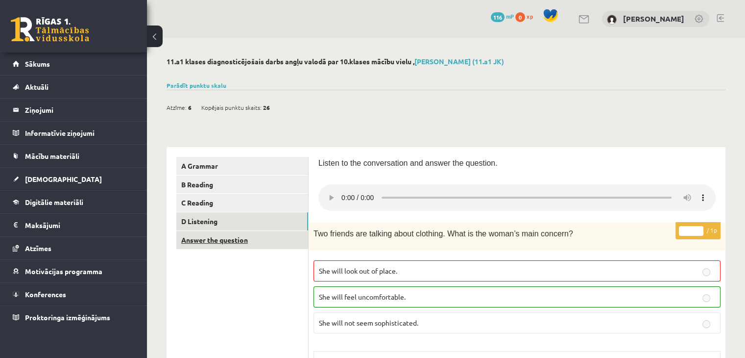
click at [225, 234] on link "Answer the question" at bounding box center [242, 240] width 132 height 18
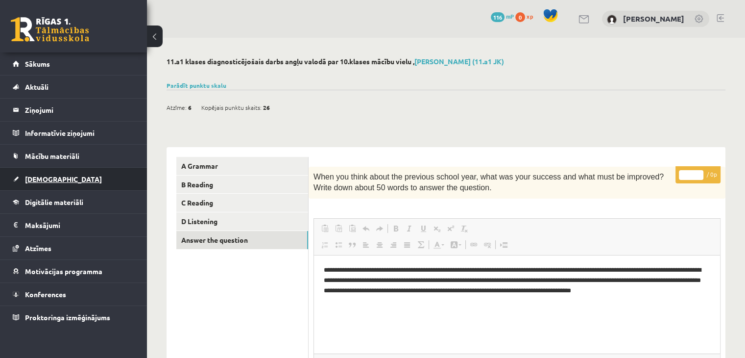
click at [62, 176] on link "[DEMOGRAPHIC_DATA]" at bounding box center [74, 179] width 122 height 23
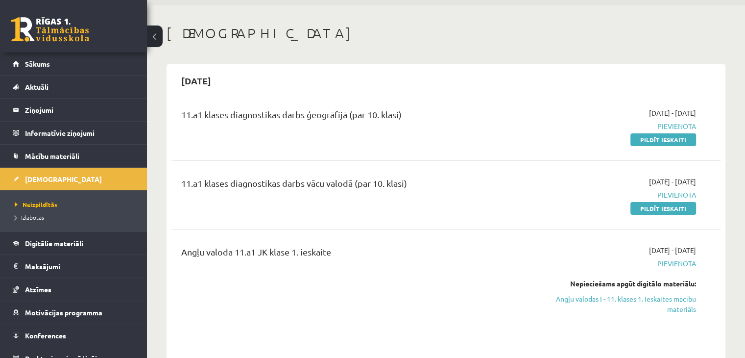
scroll to position [49, 0]
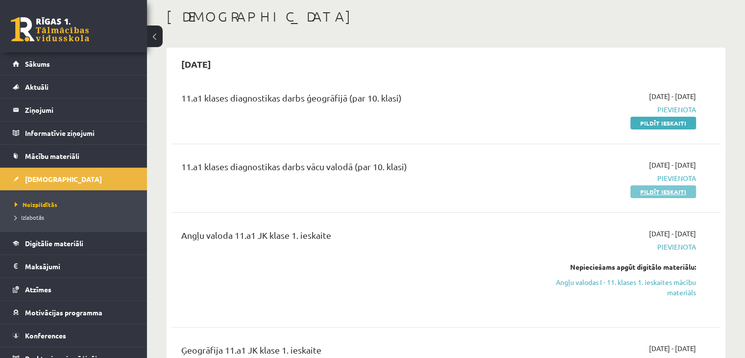
click at [668, 188] on link "Pildīt ieskaiti" at bounding box center [664, 191] width 66 height 13
click at [654, 195] on link "Pildīt ieskaiti" at bounding box center [664, 191] width 66 height 13
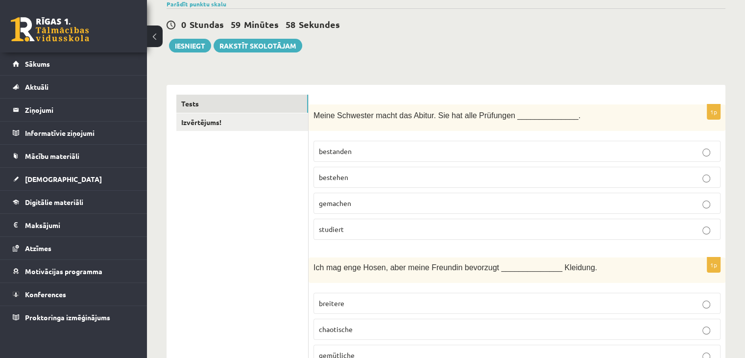
scroll to position [98, 0]
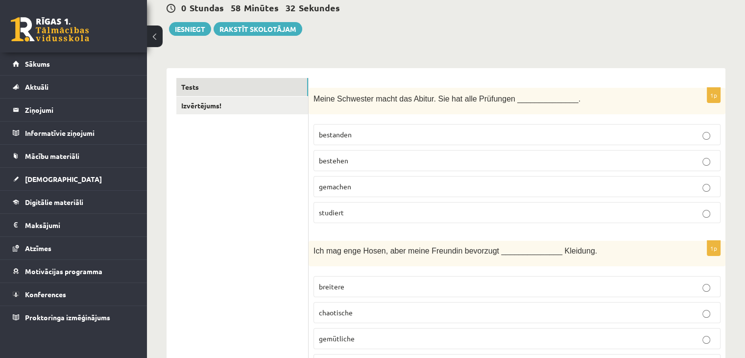
click at [512, 208] on p "studiert" at bounding box center [517, 212] width 396 height 10
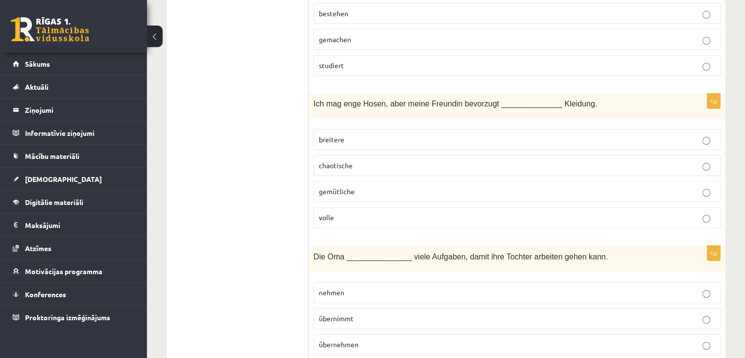
click at [359, 186] on p "gemütliche" at bounding box center [517, 191] width 396 height 10
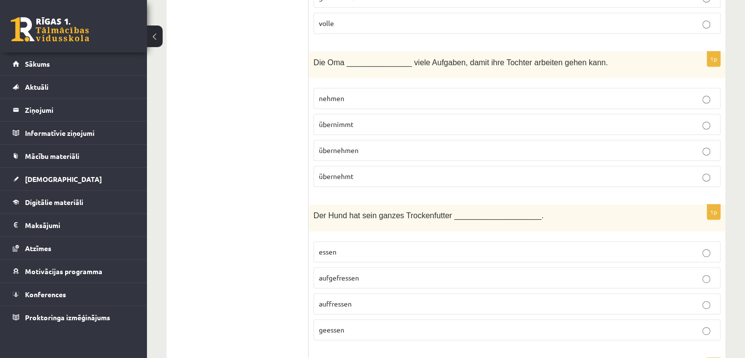
scroll to position [441, 0]
click at [523, 149] on p "übernehmen" at bounding box center [517, 148] width 396 height 10
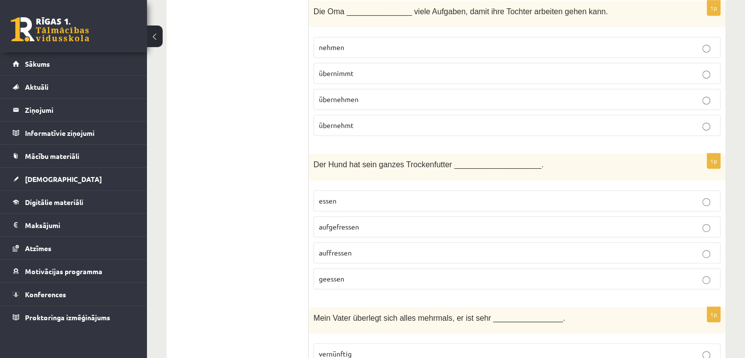
scroll to position [588, 0]
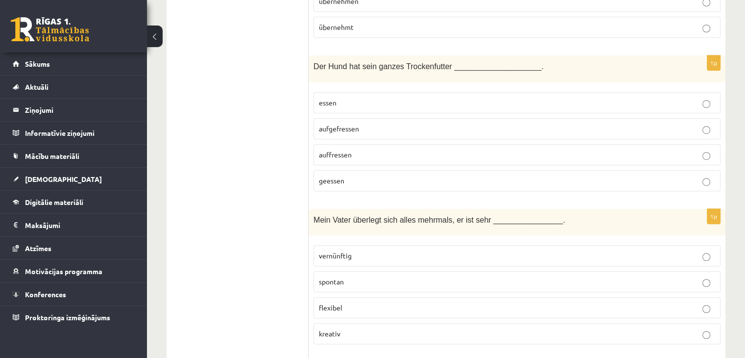
click at [355, 175] on p "geessen" at bounding box center [517, 180] width 396 height 10
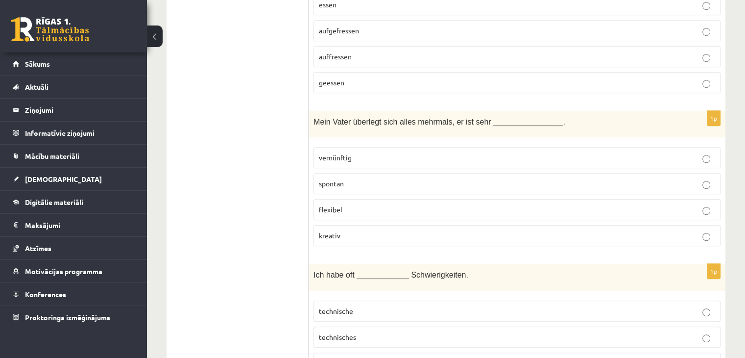
scroll to position [735, 0]
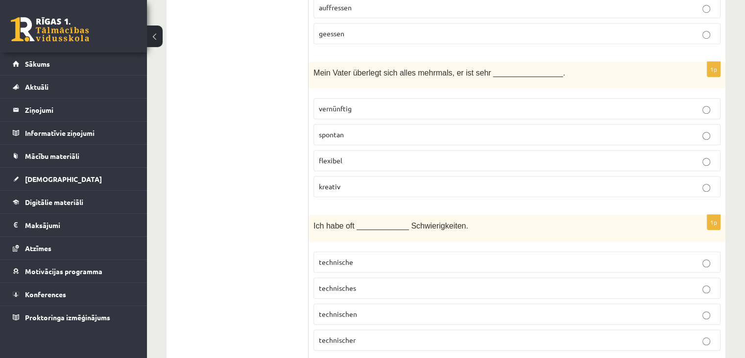
click at [392, 104] on p "vernünftig" at bounding box center [517, 108] width 396 height 10
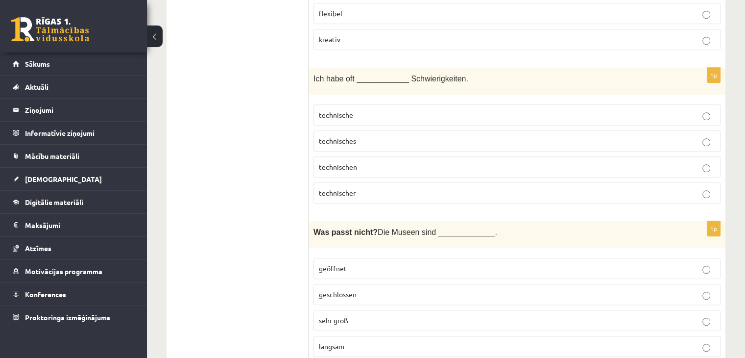
scroll to position [833, 0]
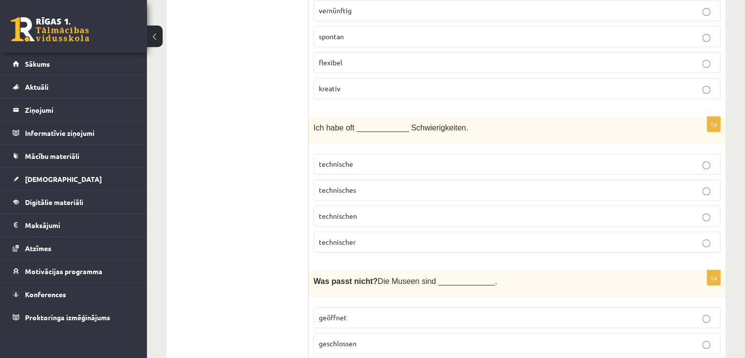
click at [478, 159] on p "technische" at bounding box center [517, 164] width 396 height 10
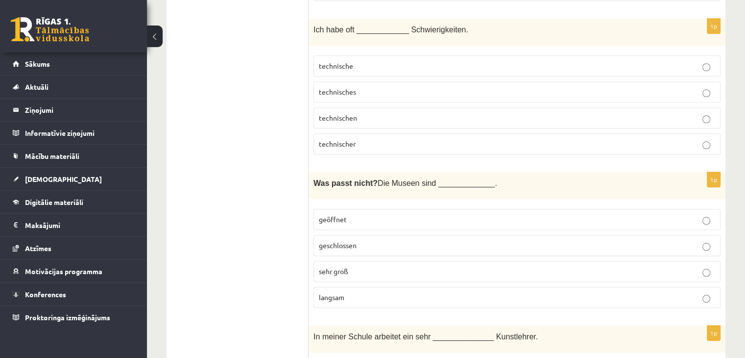
scroll to position [980, 0]
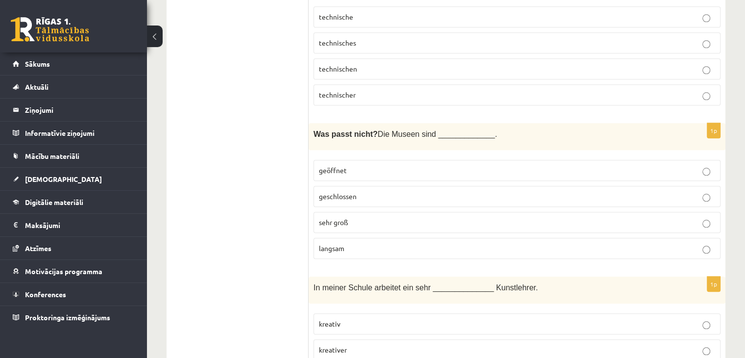
click at [364, 243] on p "langsam" at bounding box center [517, 248] width 396 height 10
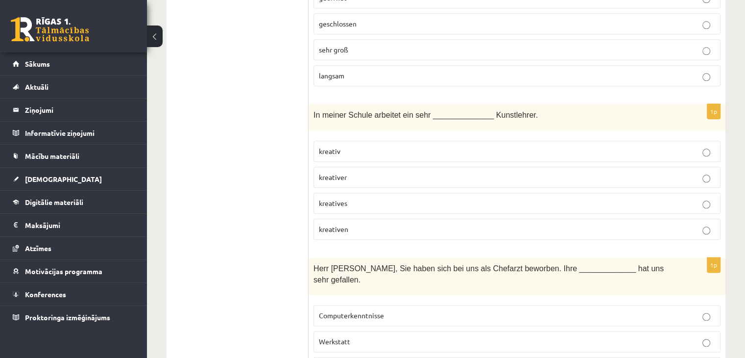
scroll to position [1176, 0]
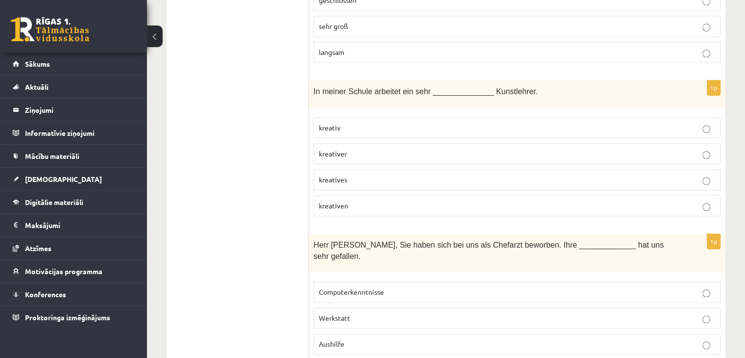
click at [347, 200] on p "kreativen" at bounding box center [517, 205] width 396 height 10
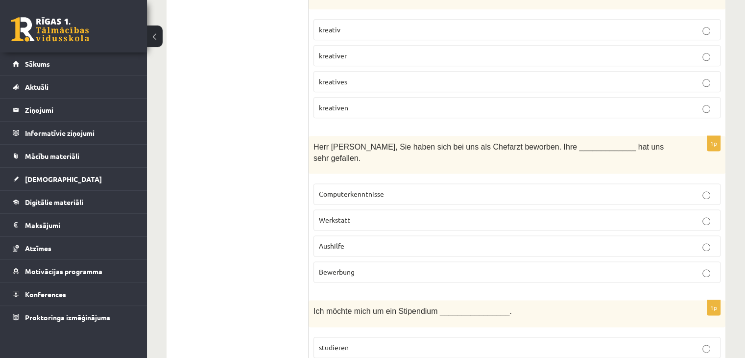
click at [348, 209] on label "Werkstatt" at bounding box center [517, 219] width 407 height 21
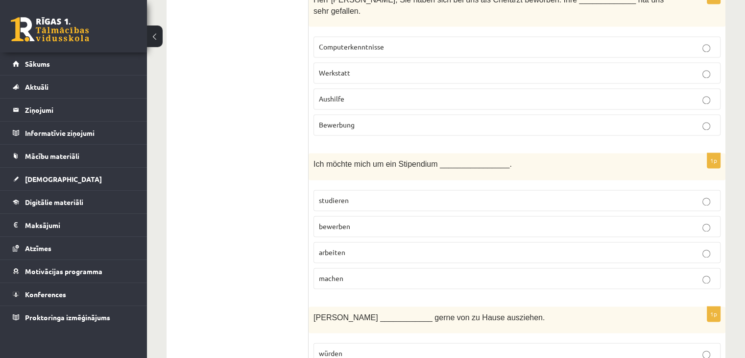
scroll to position [1421, 0]
click at [332, 247] on span "arbeiten" at bounding box center [332, 251] width 26 height 9
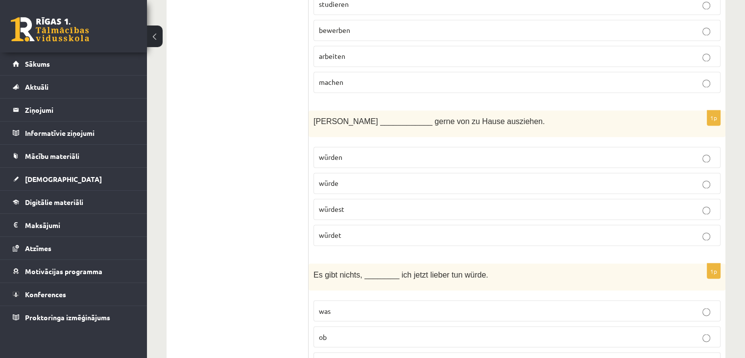
scroll to position [1568, 0]
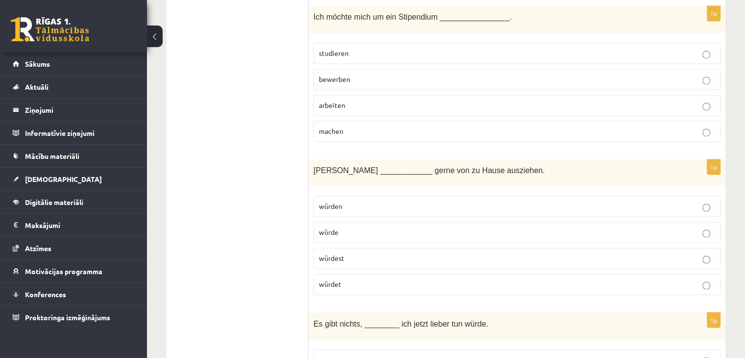
click at [335, 279] on span "würdet" at bounding box center [330, 283] width 23 height 9
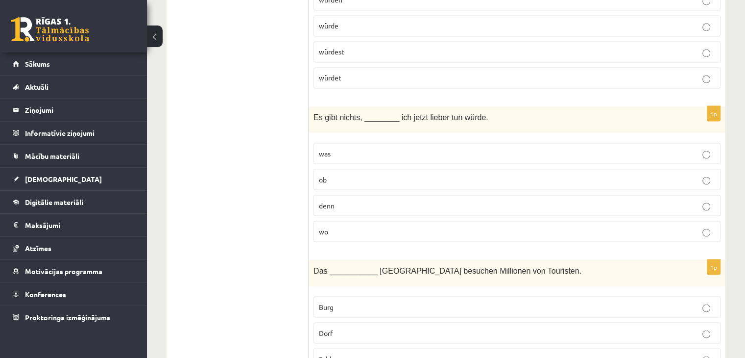
scroll to position [1764, 0]
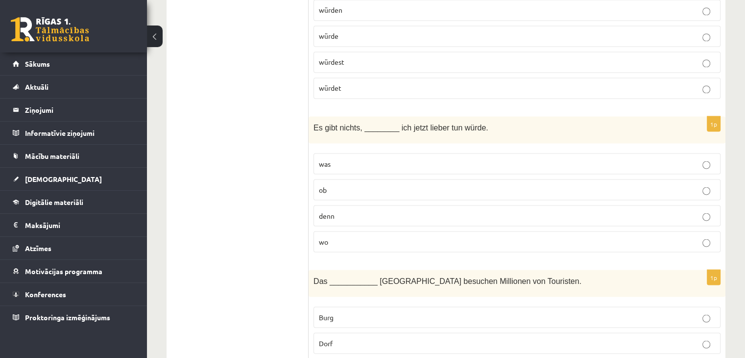
click at [441, 184] on p "ob" at bounding box center [517, 189] width 396 height 10
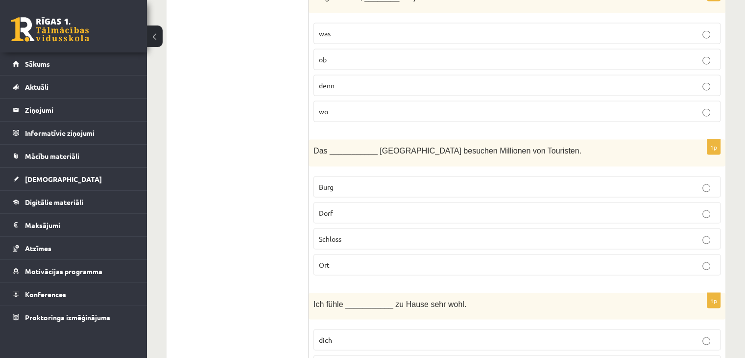
scroll to position [1911, 0]
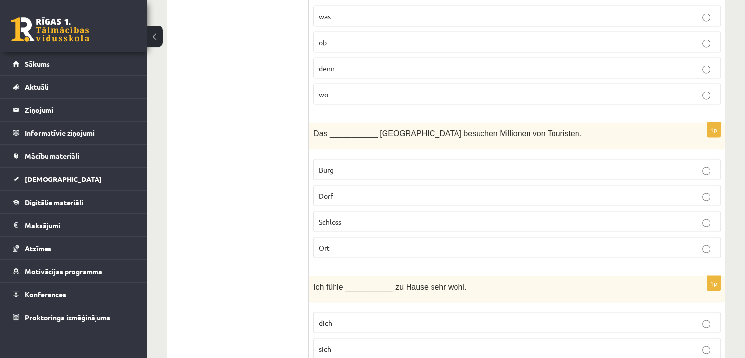
click at [369, 191] on p "Dorf" at bounding box center [517, 196] width 396 height 10
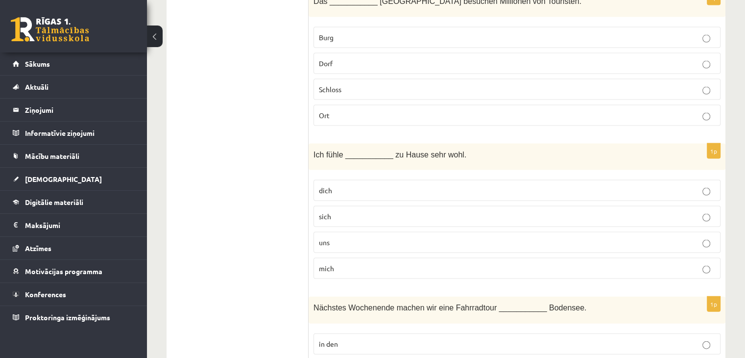
scroll to position [2058, 0]
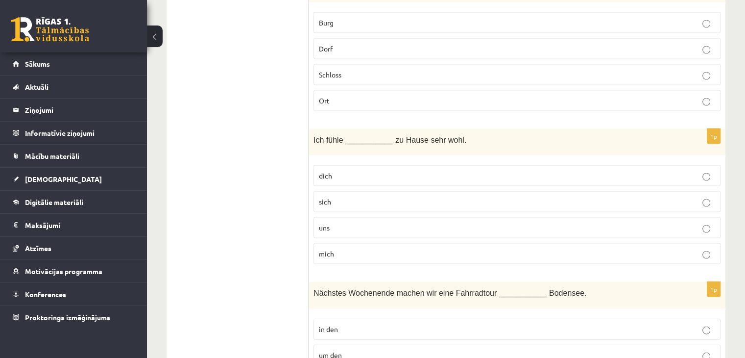
click at [389, 171] on p "dich" at bounding box center [517, 176] width 396 height 10
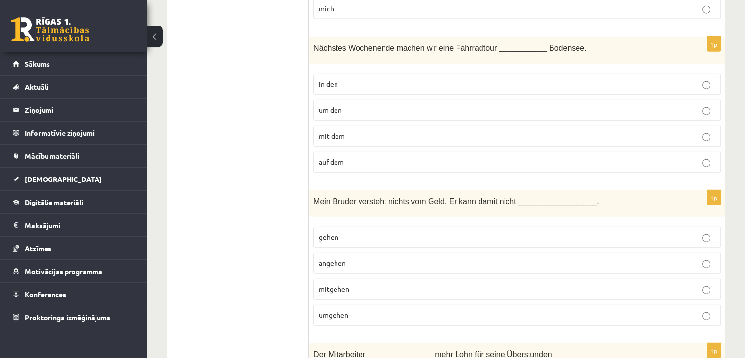
scroll to position [2254, 0]
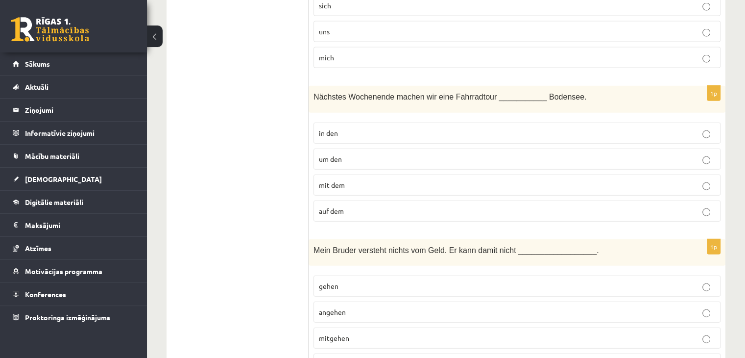
click at [363, 180] on p "mit dem" at bounding box center [517, 185] width 396 height 10
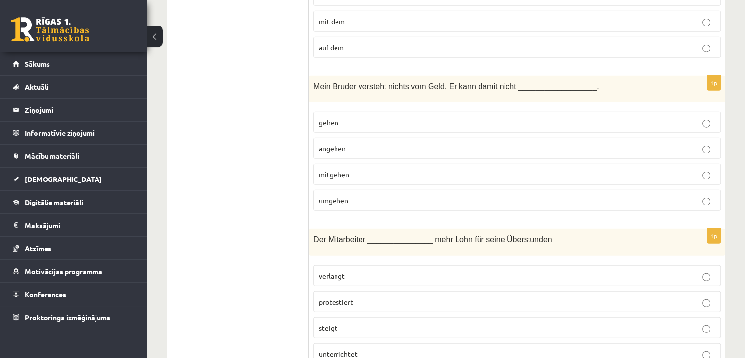
scroll to position [2401, 0]
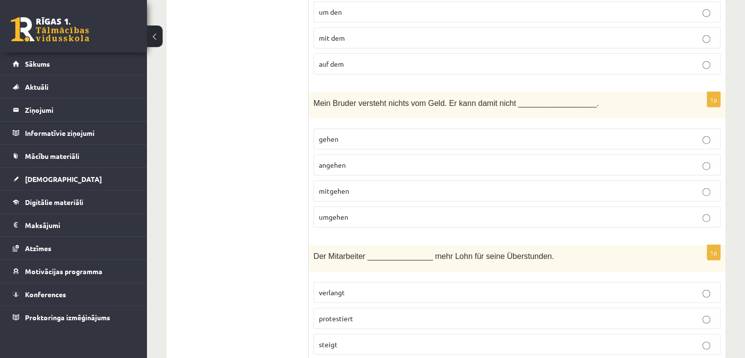
click at [346, 212] on span "umgehen" at bounding box center [333, 216] width 29 height 9
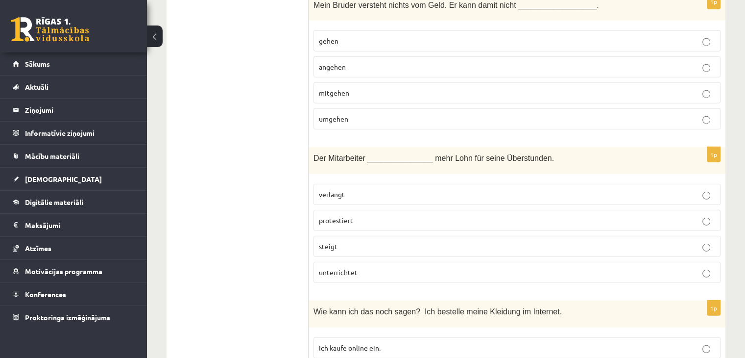
scroll to position [2548, 0]
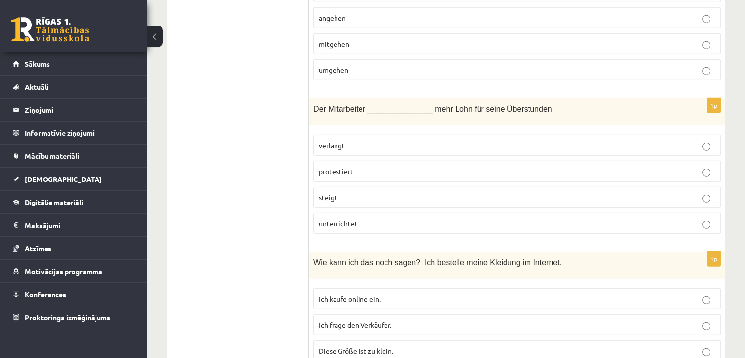
click at [412, 140] on p "verlangt" at bounding box center [517, 145] width 396 height 10
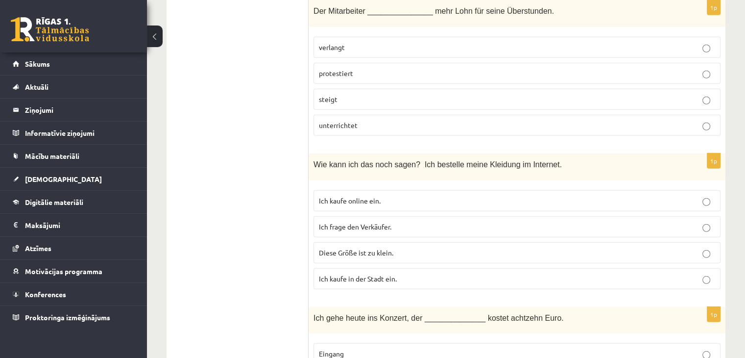
scroll to position [2695, 0]
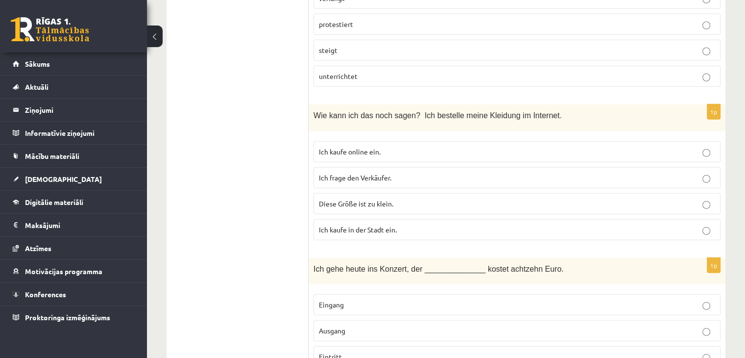
click at [403, 147] on p "Ich kaufe online ein." at bounding box center [517, 152] width 396 height 10
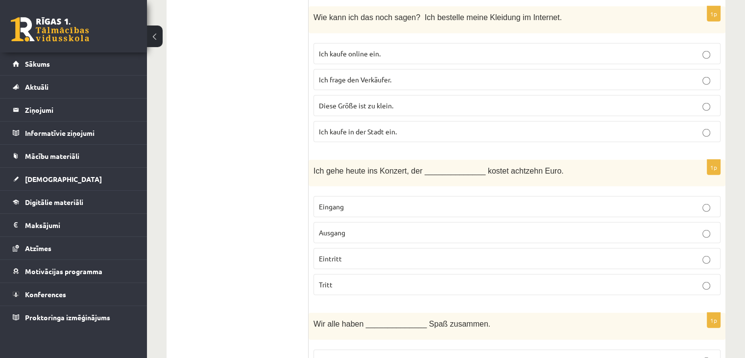
scroll to position [2842, 0]
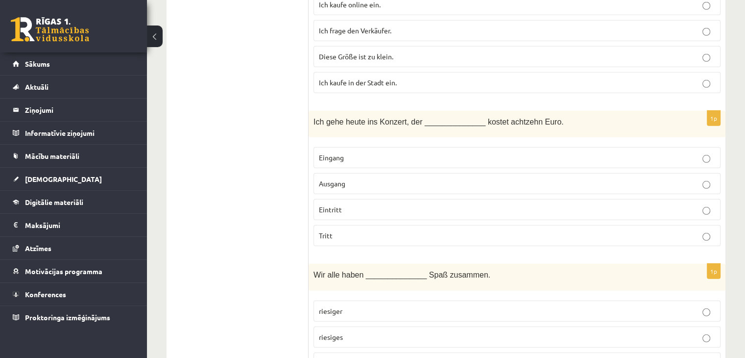
click at [342, 204] on p "Eintritt" at bounding box center [517, 209] width 396 height 10
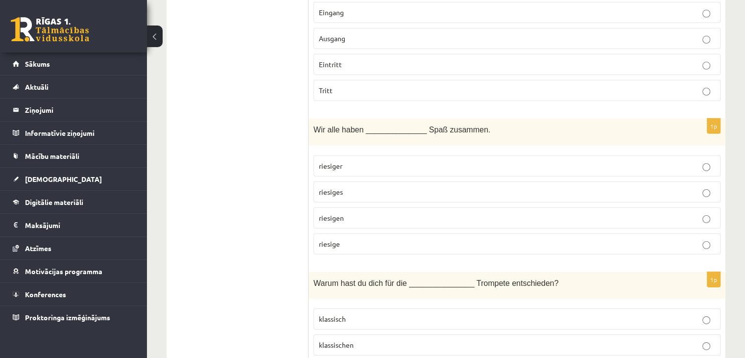
scroll to position [2989, 0]
click at [347, 211] on p "riesigen" at bounding box center [517, 216] width 396 height 10
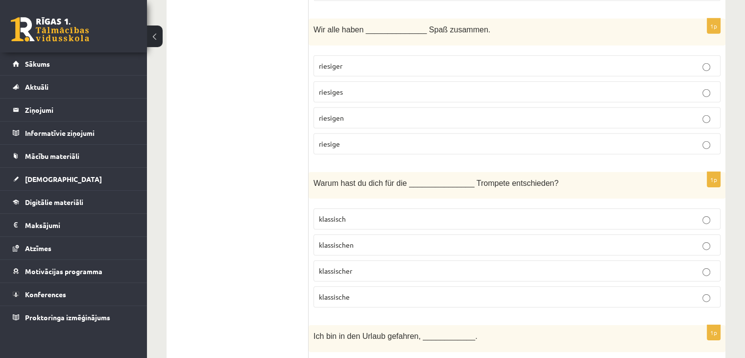
scroll to position [3136, 0]
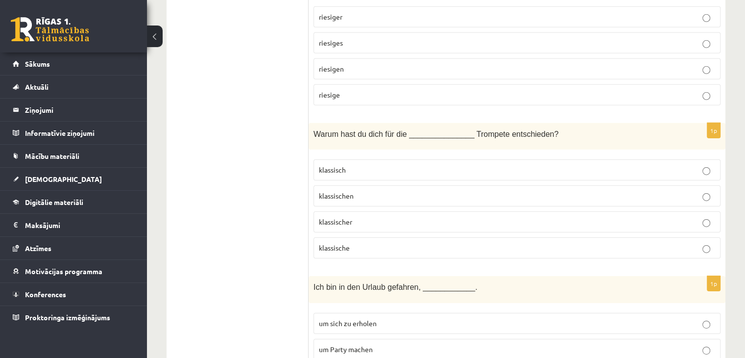
click at [415, 165] on p "klassisch" at bounding box center [517, 170] width 396 height 10
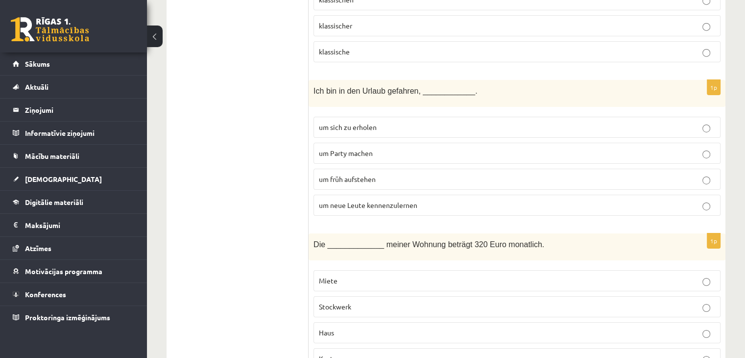
scroll to position [3283, 0]
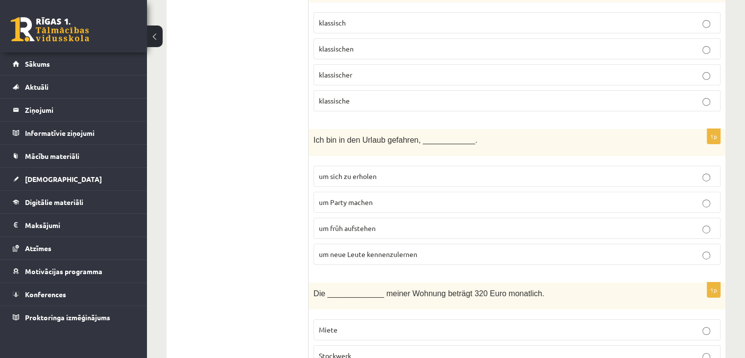
click at [362, 249] on span "um neue Leute kennenzulernen" at bounding box center [368, 253] width 98 height 9
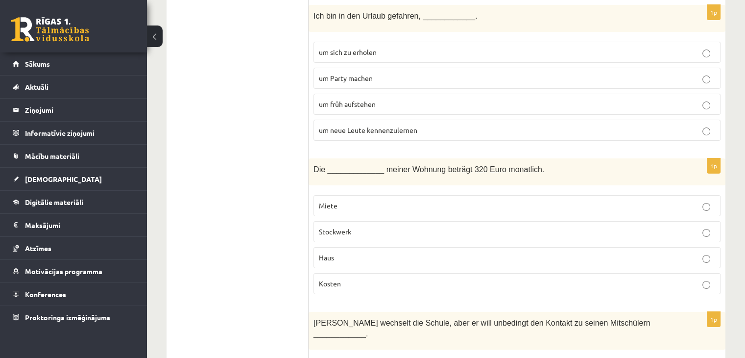
scroll to position [3430, 0]
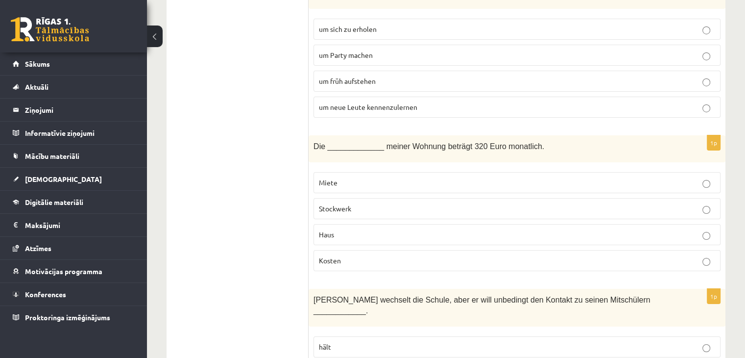
click at [349, 255] on p "Kosten" at bounding box center [517, 260] width 396 height 10
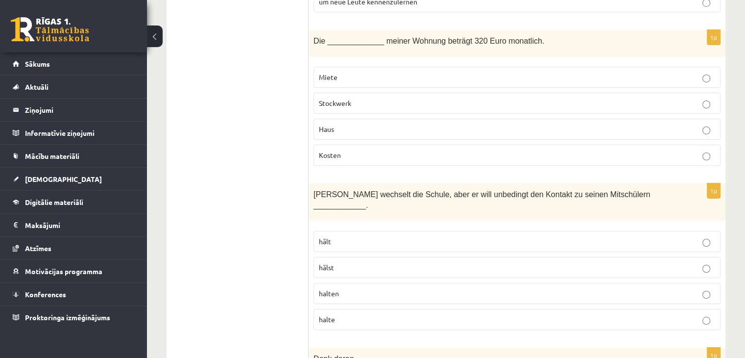
scroll to position [3577, 0]
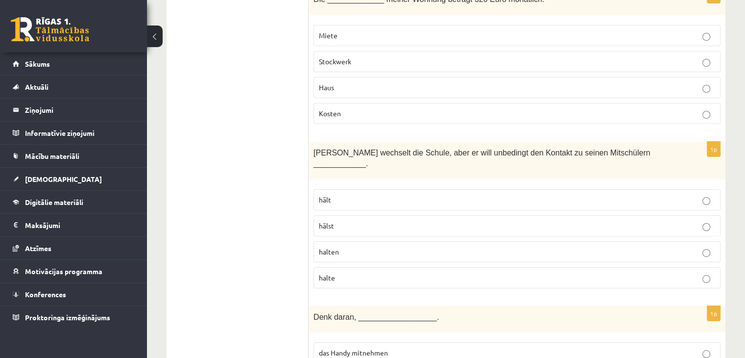
click at [348, 272] on p "halte" at bounding box center [517, 277] width 396 height 10
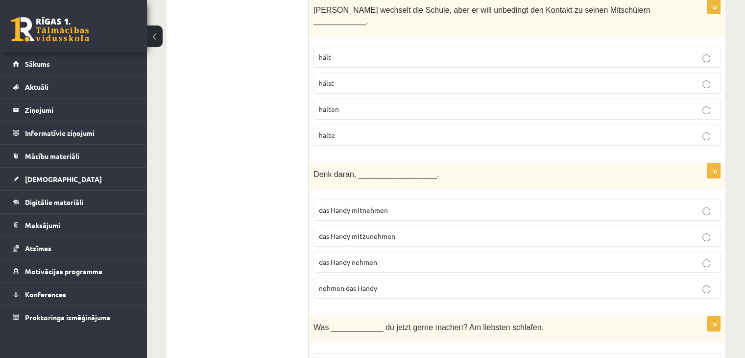
scroll to position [3724, 0]
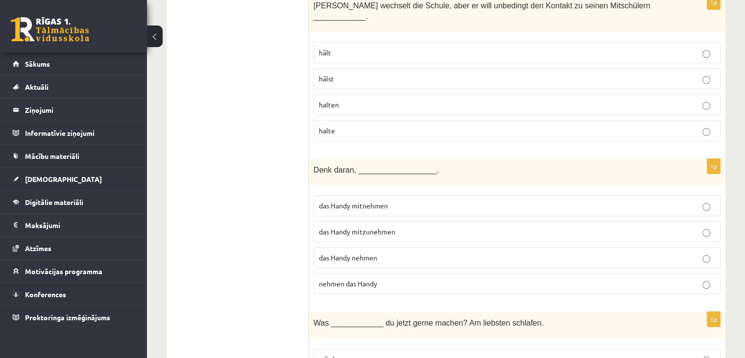
click at [396, 252] on p "das Handy nehmen" at bounding box center [517, 257] width 396 height 10
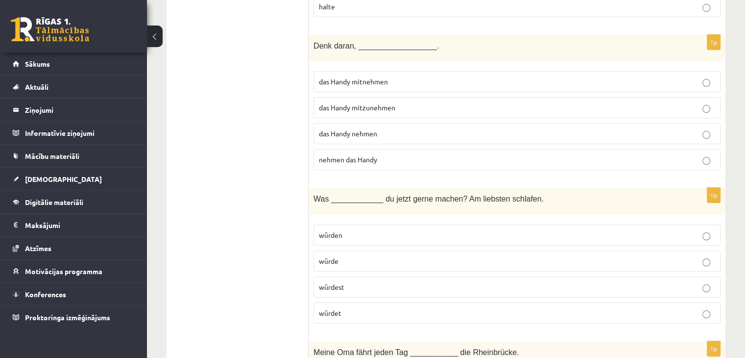
scroll to position [3871, 0]
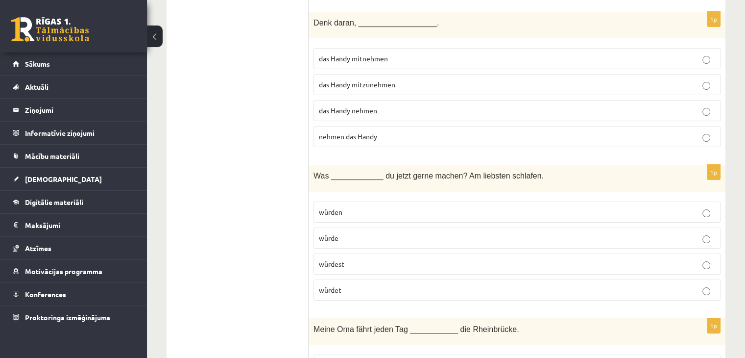
click at [401, 233] on p "würde" at bounding box center [517, 238] width 396 height 10
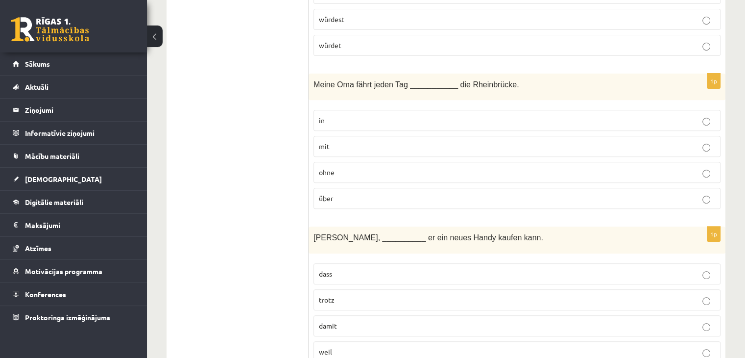
scroll to position [4066, 0]
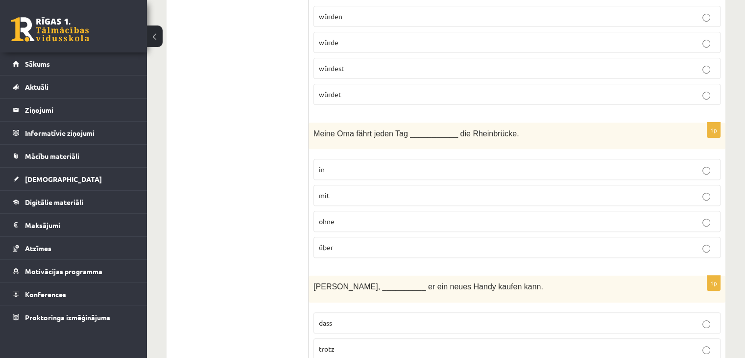
click at [525, 164] on p "in" at bounding box center [517, 169] width 396 height 10
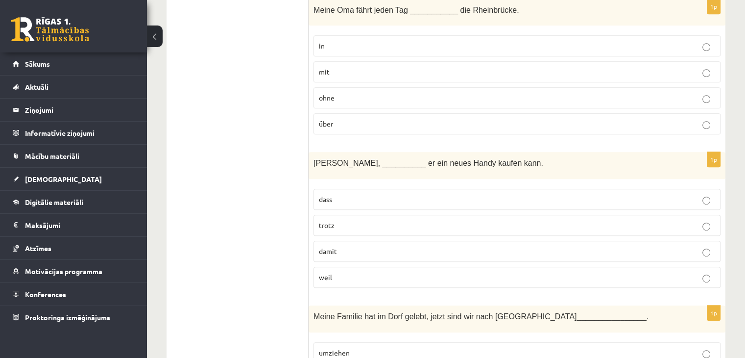
scroll to position [4213, 0]
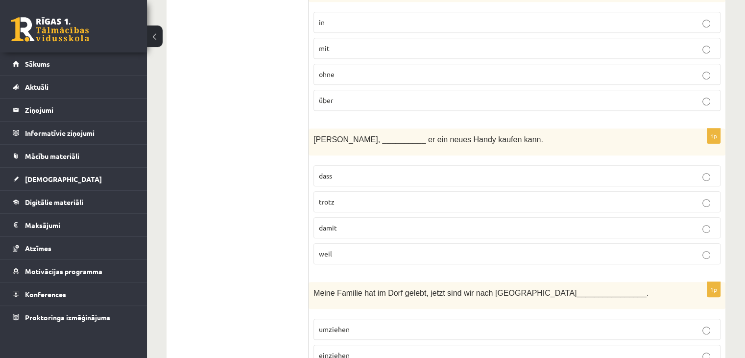
click at [467, 171] on p "dass" at bounding box center [517, 176] width 396 height 10
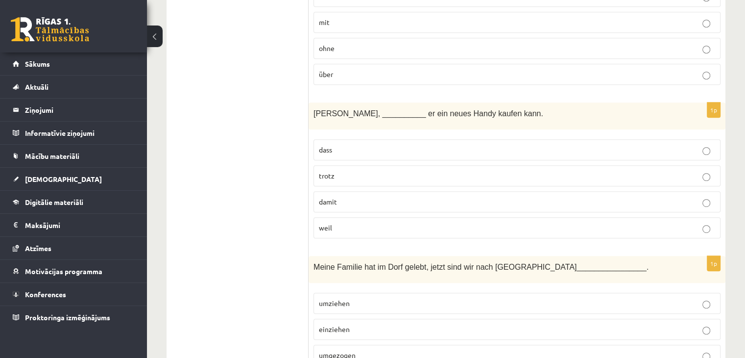
scroll to position [4262, 0]
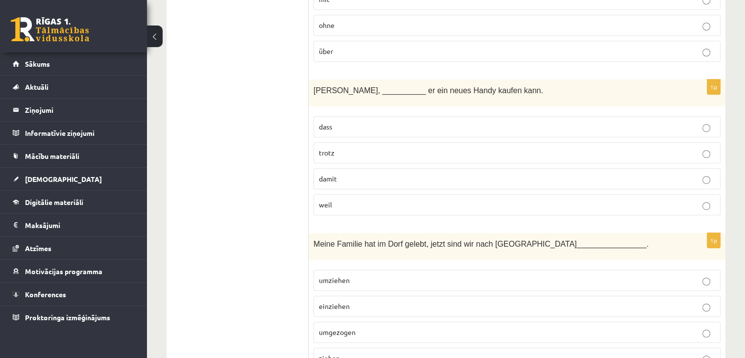
click at [365, 327] on p "umgezogen" at bounding box center [517, 332] width 396 height 10
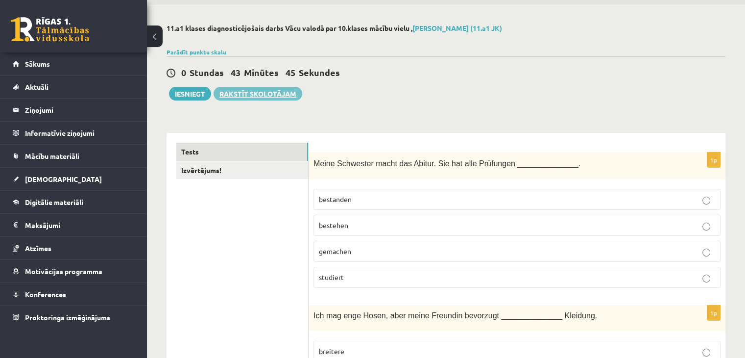
scroll to position [0, 0]
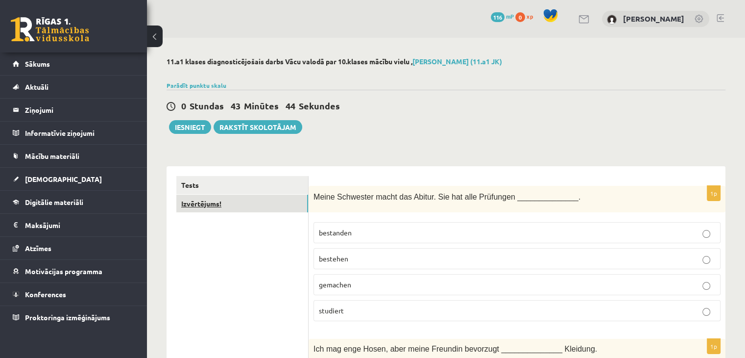
click at [198, 197] on link "Izvērtējums!" at bounding box center [242, 204] width 132 height 18
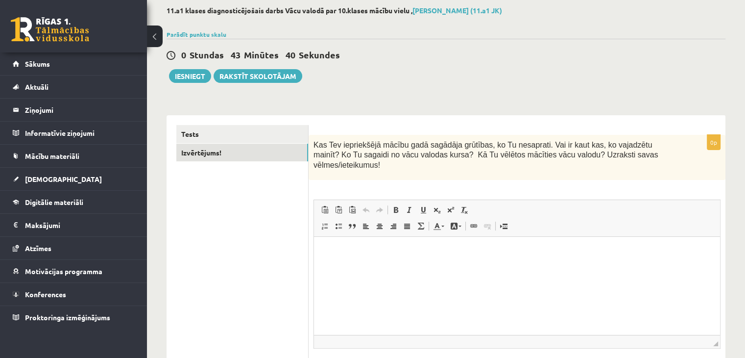
scroll to position [67, 0]
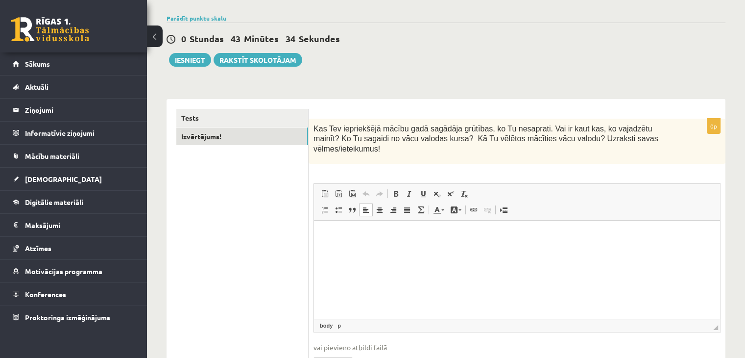
click at [502, 240] on p "Editor, wiswyg-editor-user-answer-47363746482760" at bounding box center [517, 235] width 387 height 10
drag, startPoint x: 522, startPoint y: 236, endPoint x: 539, endPoint y: 227, distance: 19.3
click at [523, 236] on p "**********" at bounding box center [517, 235] width 387 height 10
click at [553, 236] on p "**********" at bounding box center [517, 235] width 387 height 10
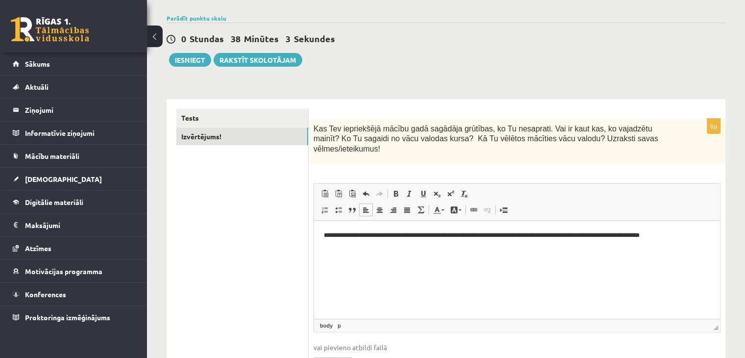
click at [673, 234] on p "**********" at bounding box center [517, 235] width 387 height 10
drag, startPoint x: 695, startPoint y: 236, endPoint x: 713, endPoint y: 229, distance: 18.9
click at [696, 235] on p "**********" at bounding box center [517, 235] width 387 height 10
click at [510, 246] on p "**********" at bounding box center [517, 240] width 387 height 21
click at [190, 62] on button "Iesniegt" at bounding box center [190, 60] width 42 height 14
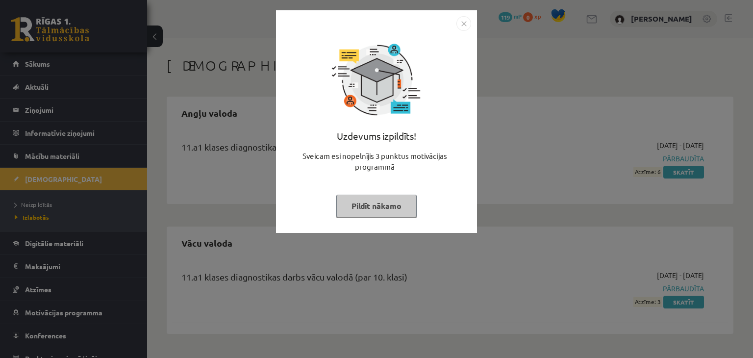
click at [460, 22] on img "Close" at bounding box center [463, 23] width 15 height 15
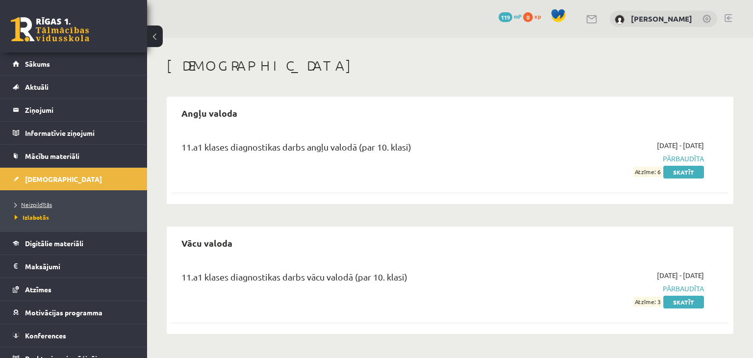
click at [44, 202] on span "Neizpildītās" at bounding box center [33, 204] width 37 height 8
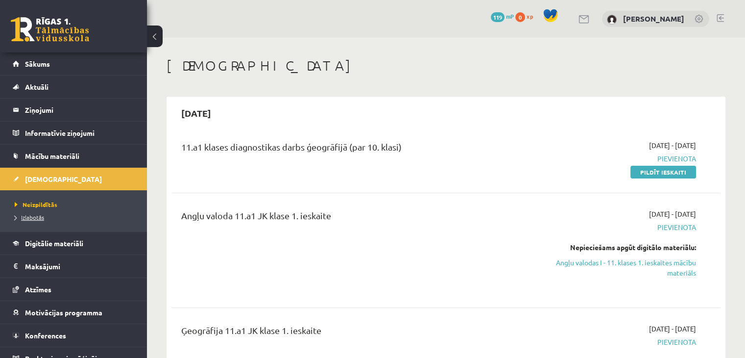
click at [31, 216] on span "Izlabotās" at bounding box center [29, 217] width 29 height 8
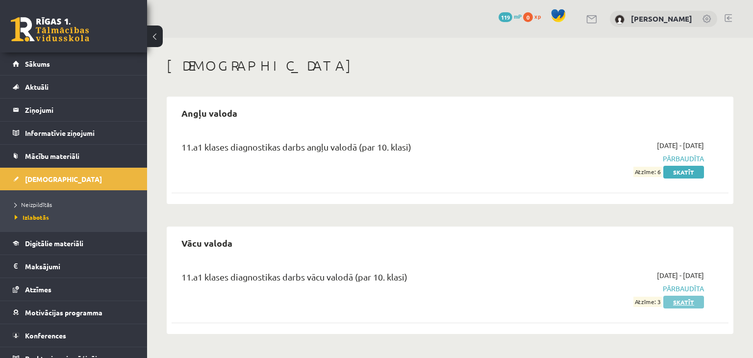
click at [687, 302] on link "Skatīt" at bounding box center [683, 301] width 41 height 13
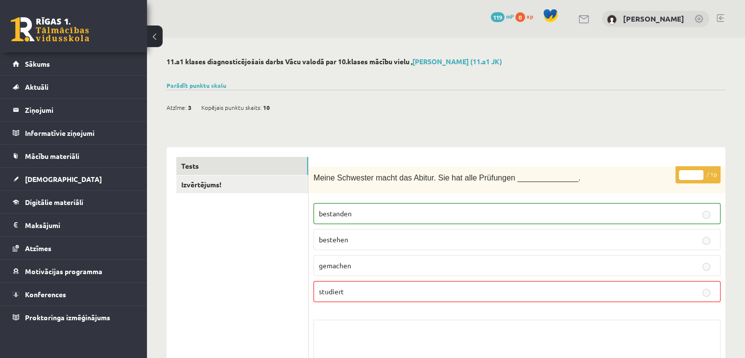
click at [214, 185] on link "Izvērtējums!" at bounding box center [242, 184] width 132 height 18
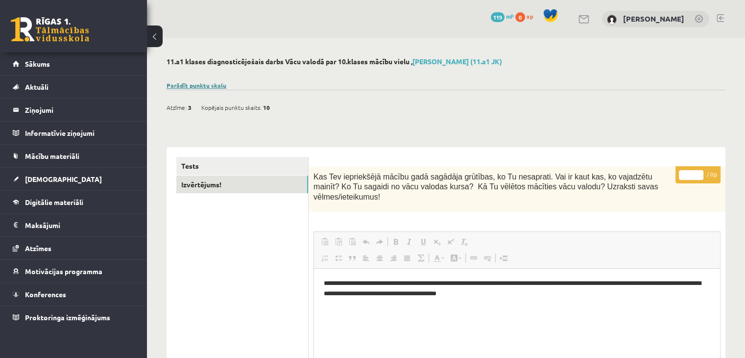
click at [216, 87] on link "Parādīt punktu skalu" at bounding box center [197, 85] width 60 height 8
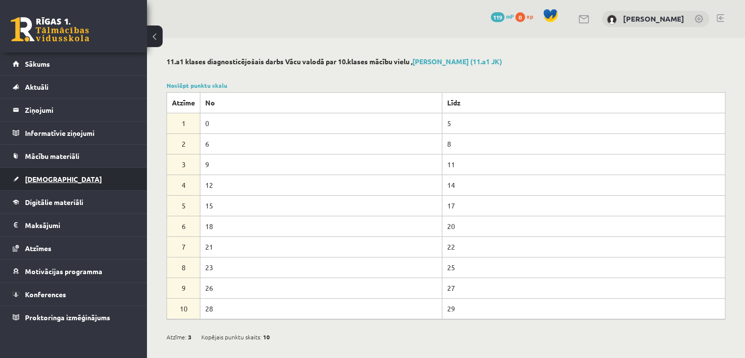
click at [68, 177] on link "[DEMOGRAPHIC_DATA]" at bounding box center [74, 179] width 122 height 23
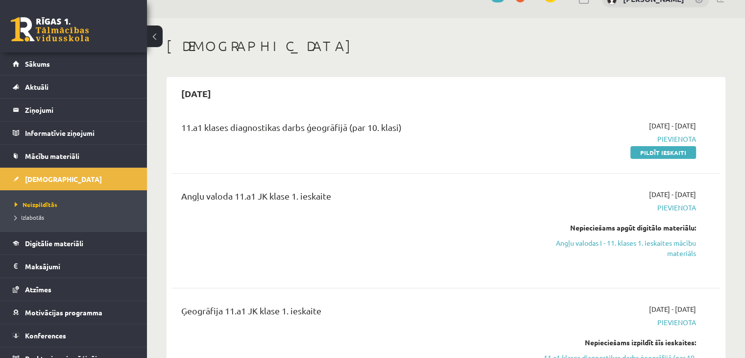
scroll to position [49, 0]
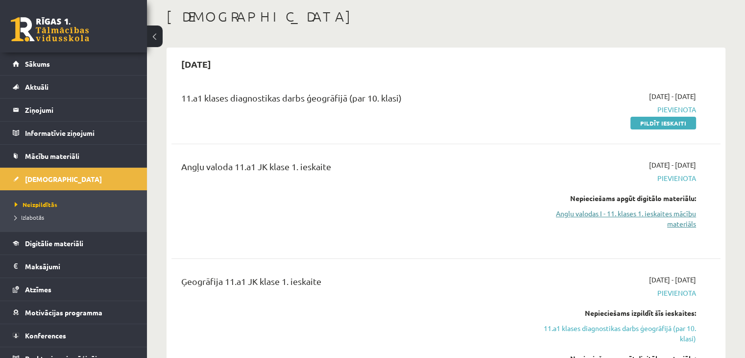
click at [679, 220] on link "Angļu valodas I - 11. klases 1. ieskaites mācību materiāls" at bounding box center [616, 218] width 162 height 21
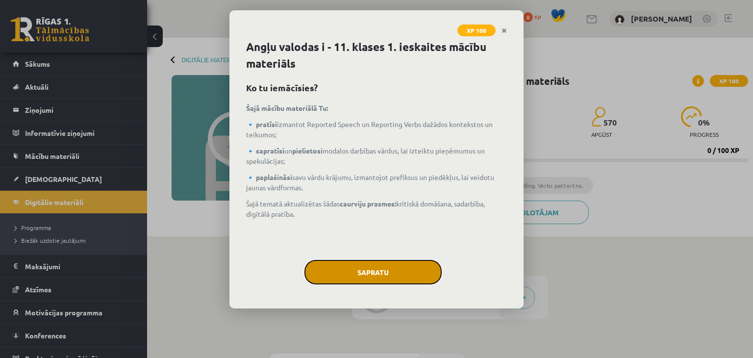
click at [404, 272] on button "Sapratu" at bounding box center [372, 272] width 137 height 24
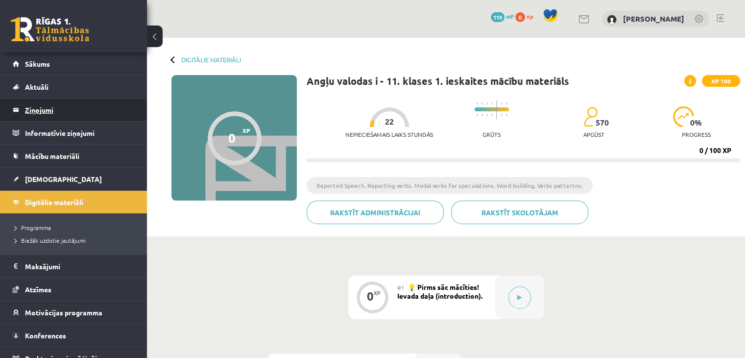
click at [74, 107] on legend "Ziņojumi 0" at bounding box center [80, 109] width 110 height 23
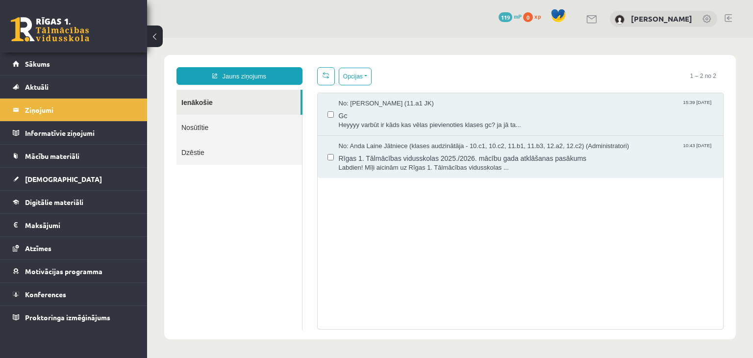
click at [725, 15] on link at bounding box center [727, 18] width 7 height 8
